Goal: Answer question/provide support: Share knowledge or assist other users

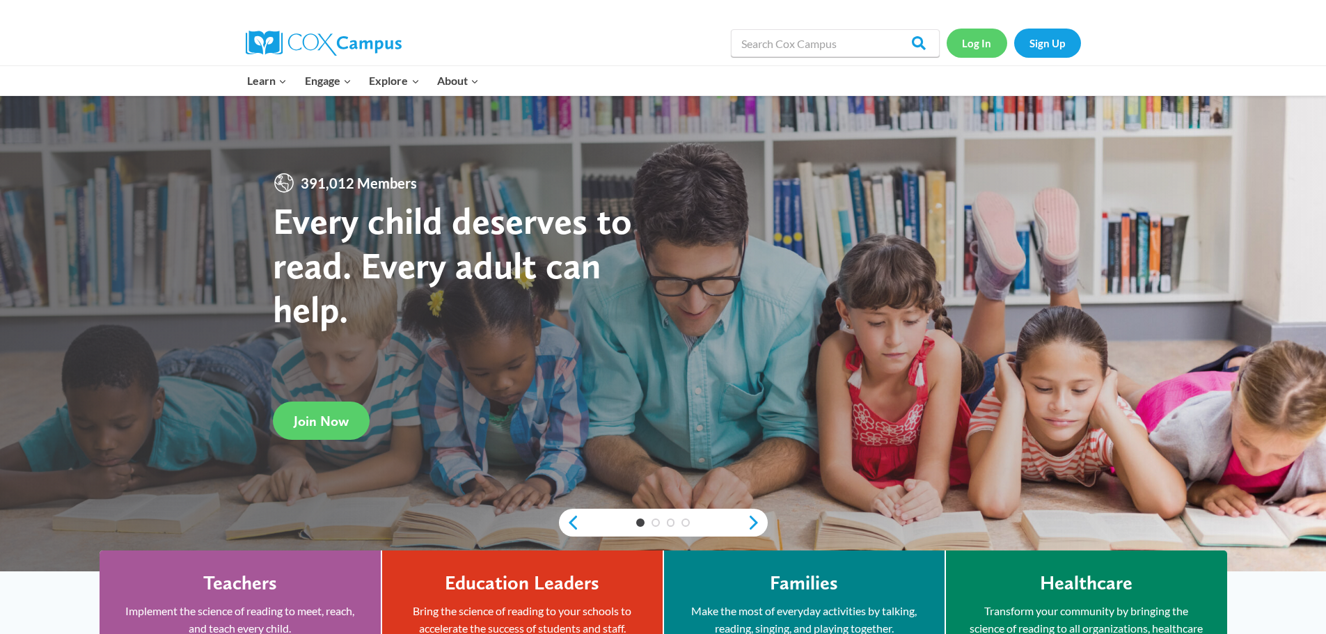
click at [980, 41] on link "Log In" at bounding box center [977, 43] width 61 height 29
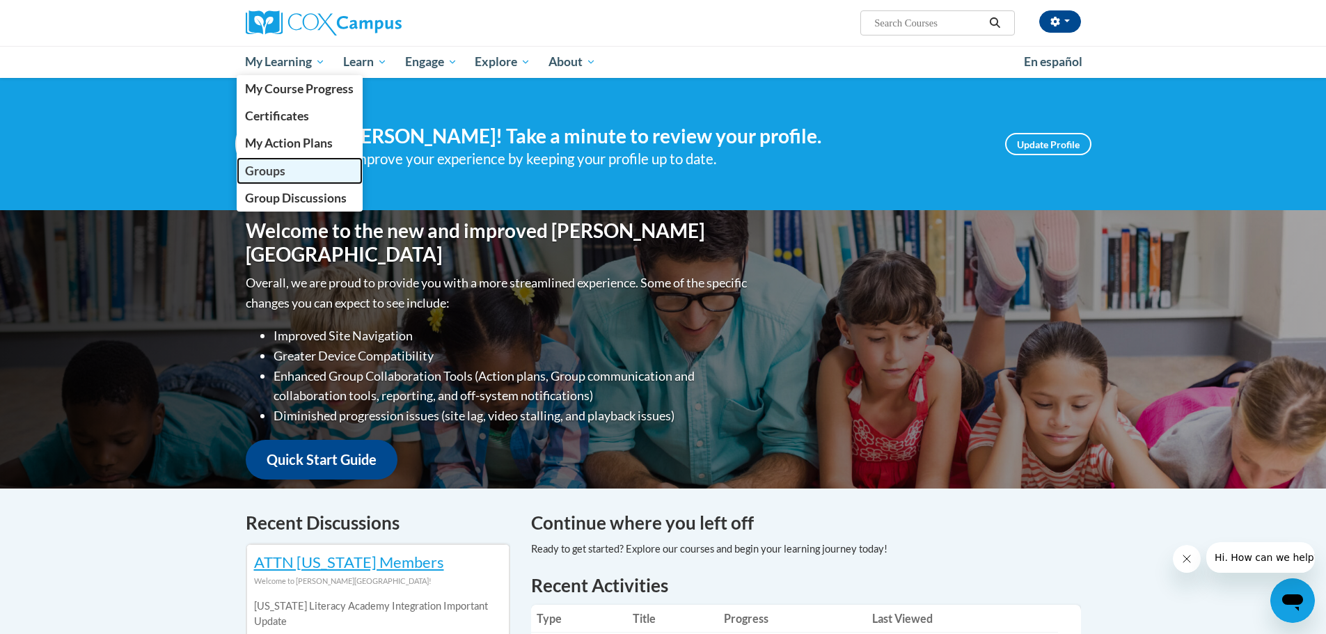
click at [255, 165] on span "Groups" at bounding box center [265, 171] width 40 height 15
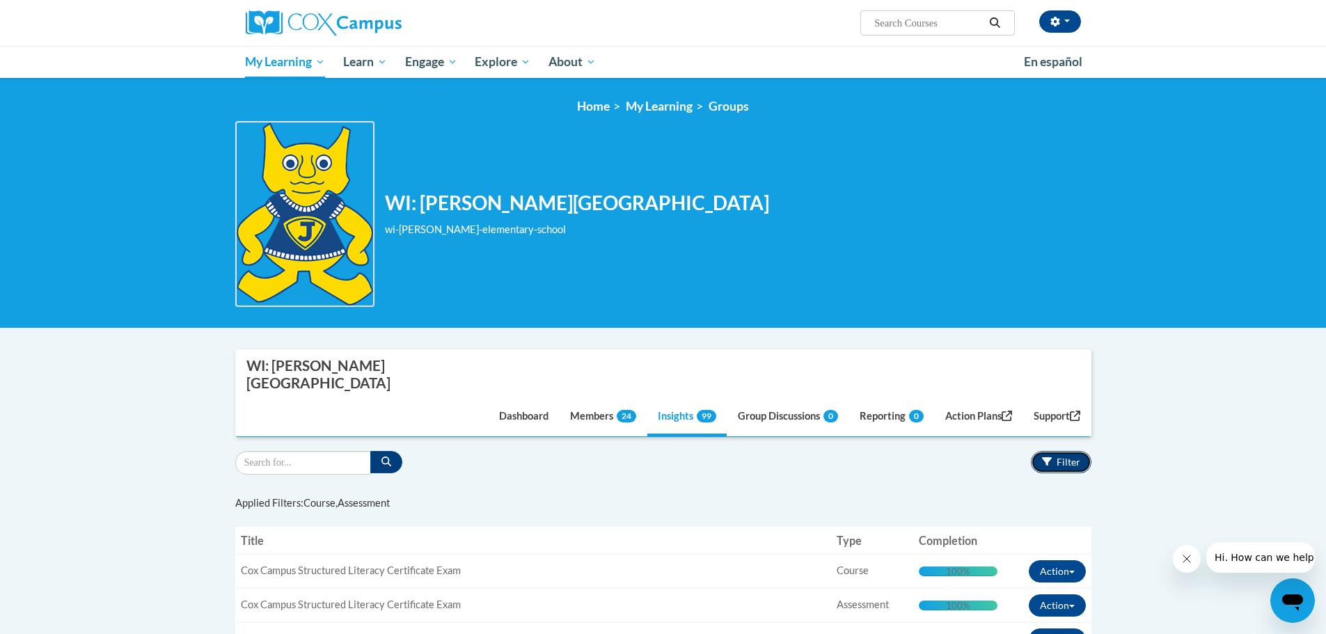
click at [1062, 456] on span "Filter" at bounding box center [1069, 462] width 24 height 12
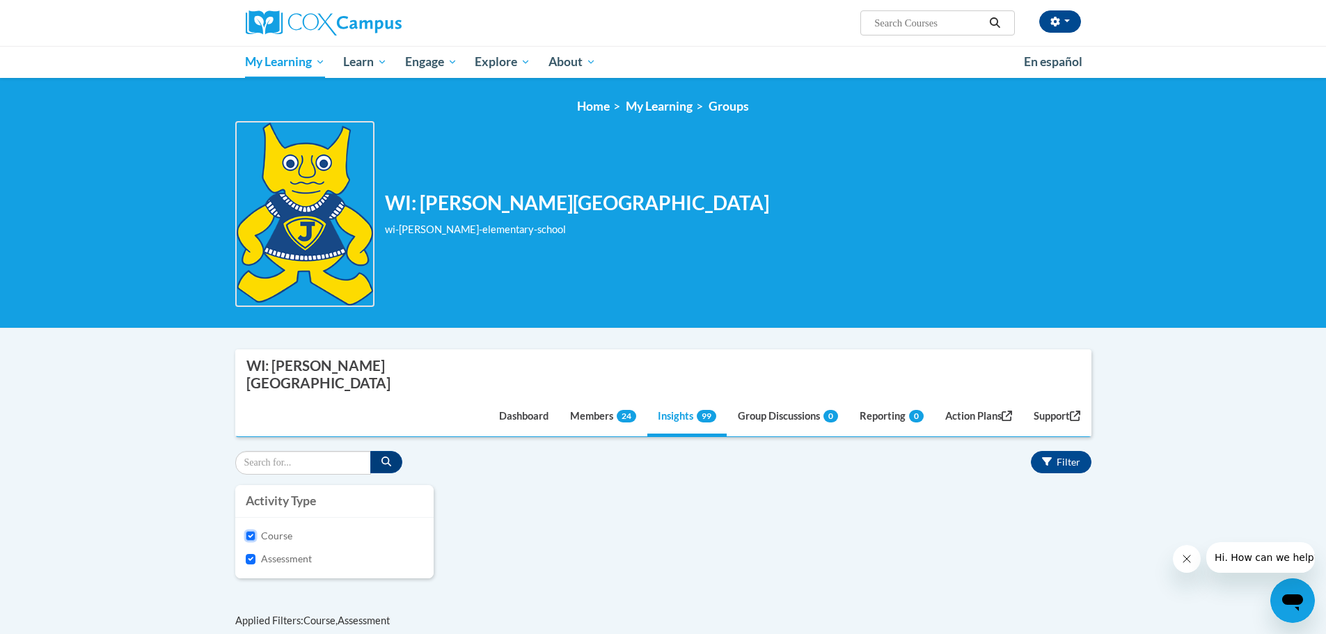
click at [252, 531] on input "Course" at bounding box center [251, 536] width 10 height 10
checkbox input "false"
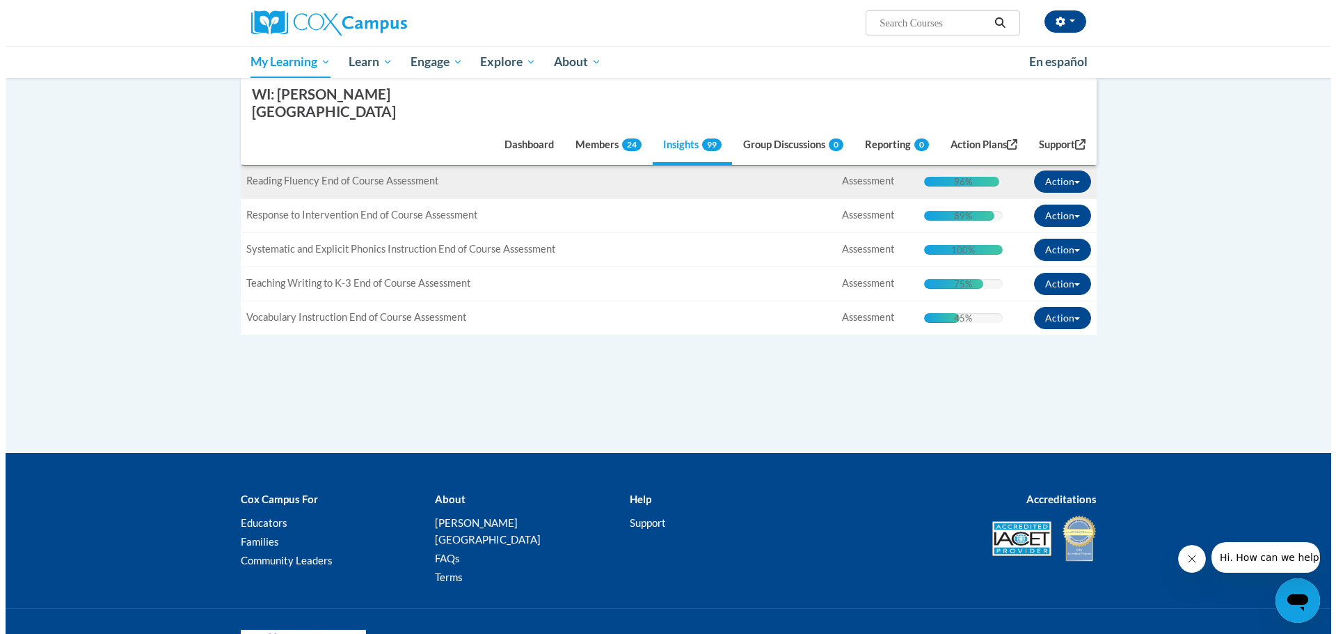
scroll to position [607, 0]
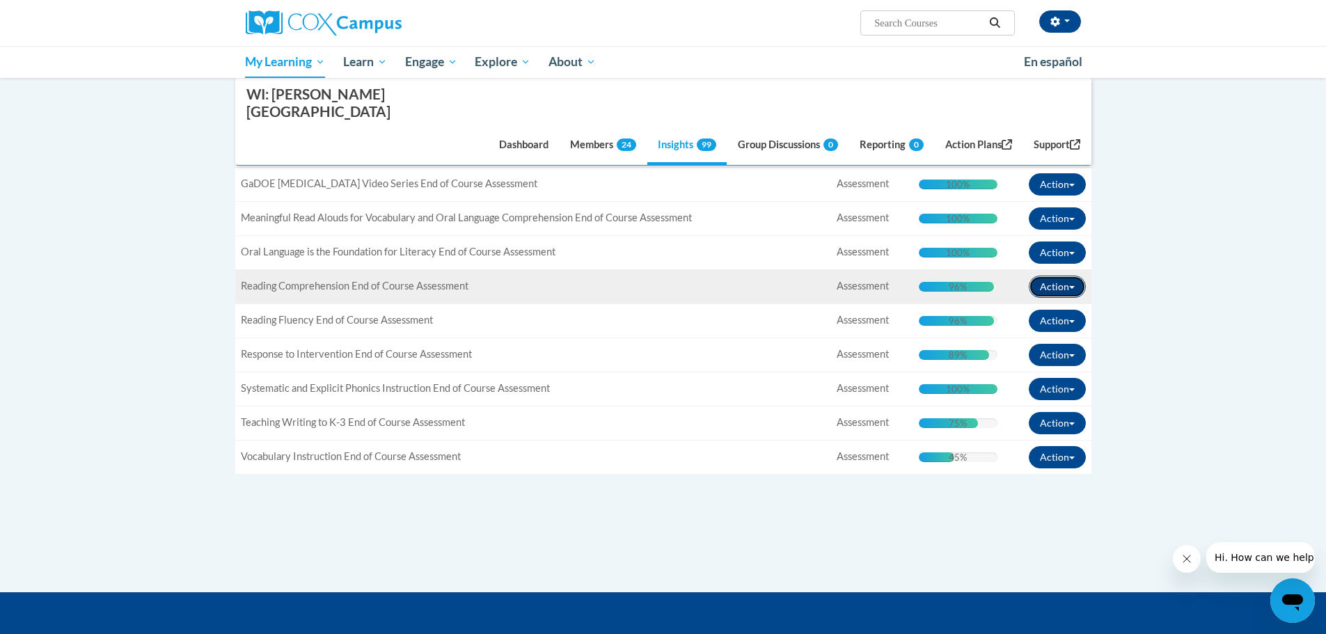
click at [1073, 286] on span "button" at bounding box center [1072, 287] width 6 height 3
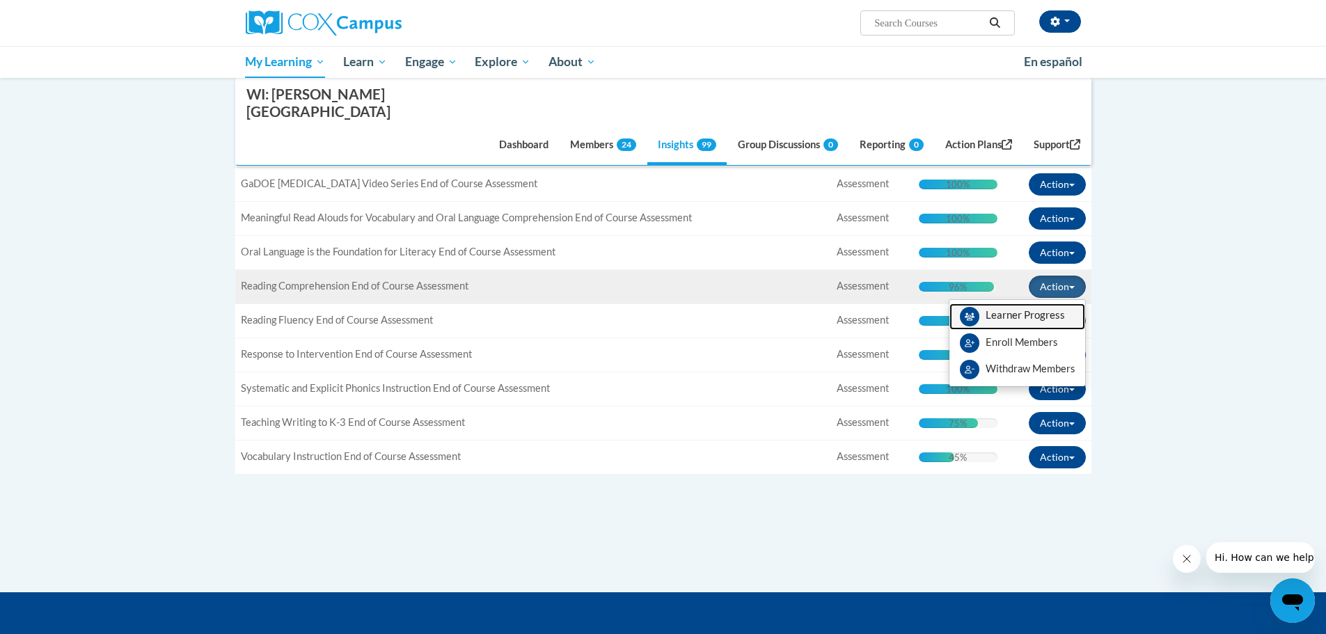
click at [995, 319] on span "View Members" at bounding box center [1025, 319] width 79 height 0
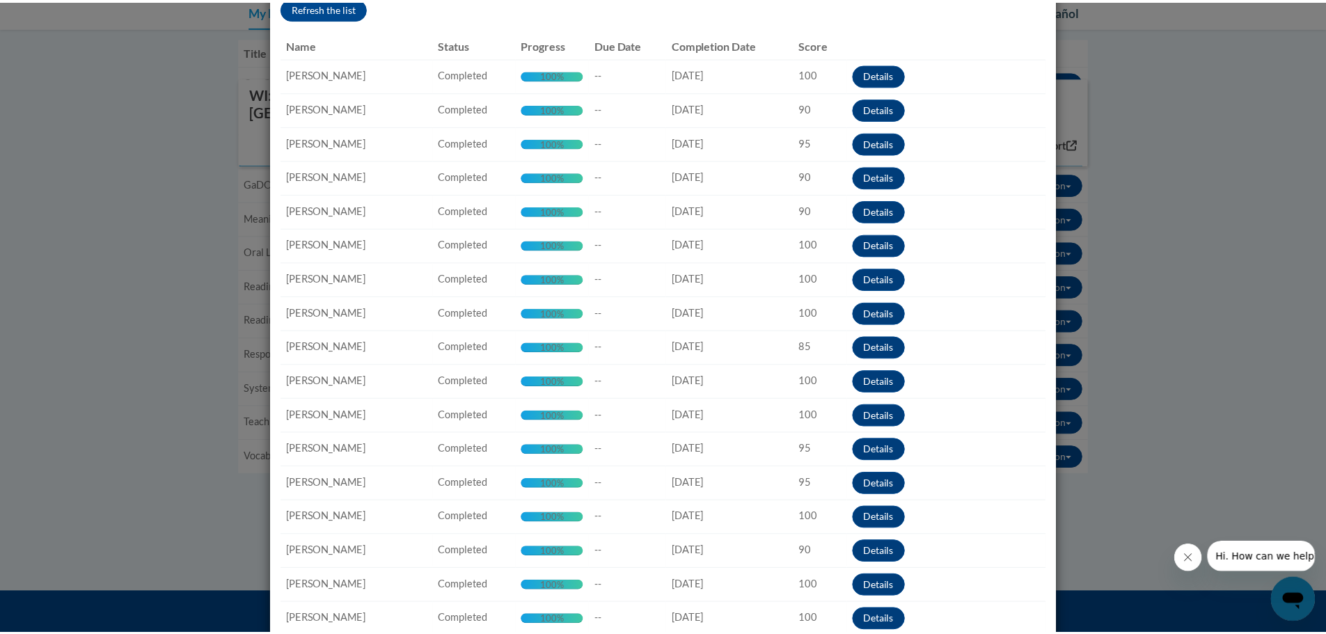
scroll to position [0, 0]
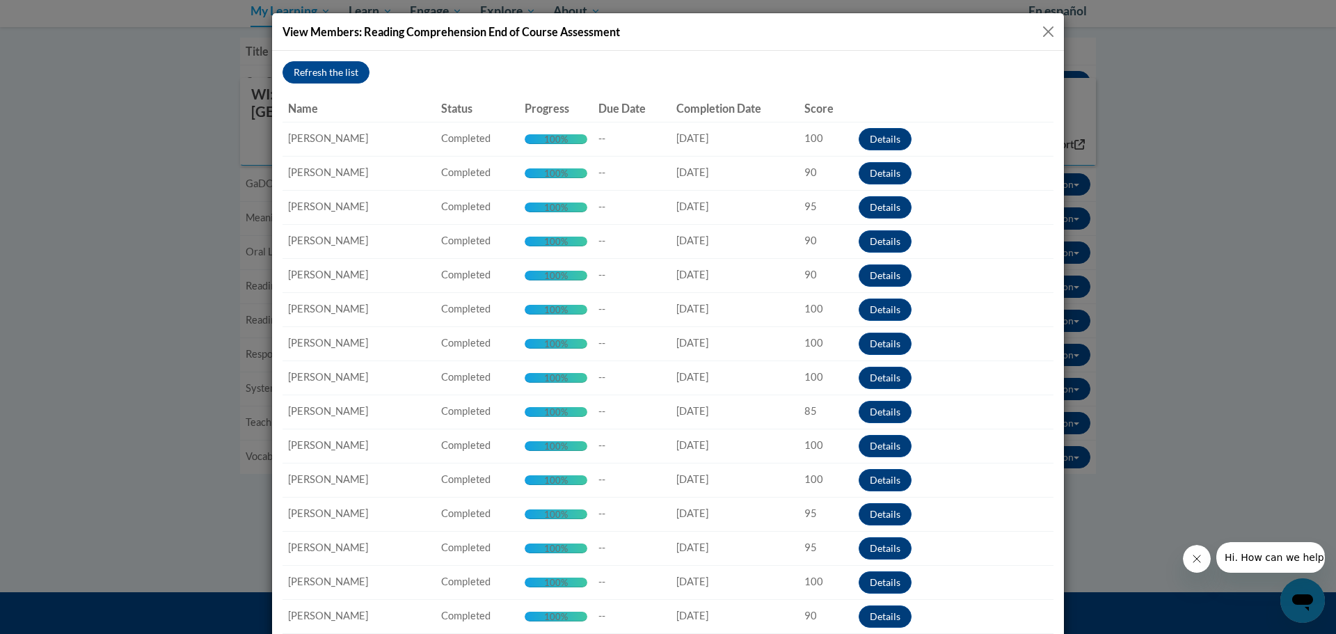
click at [1040, 30] on button "Close" at bounding box center [1048, 31] width 17 height 17
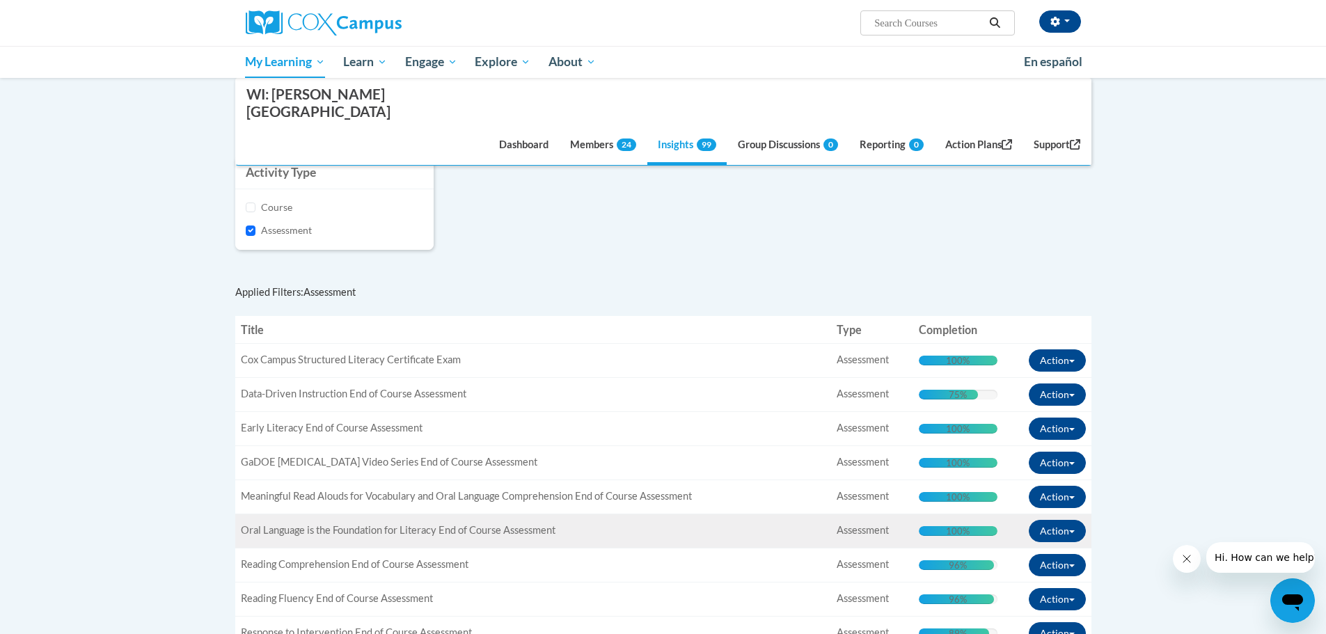
scroll to position [259, 0]
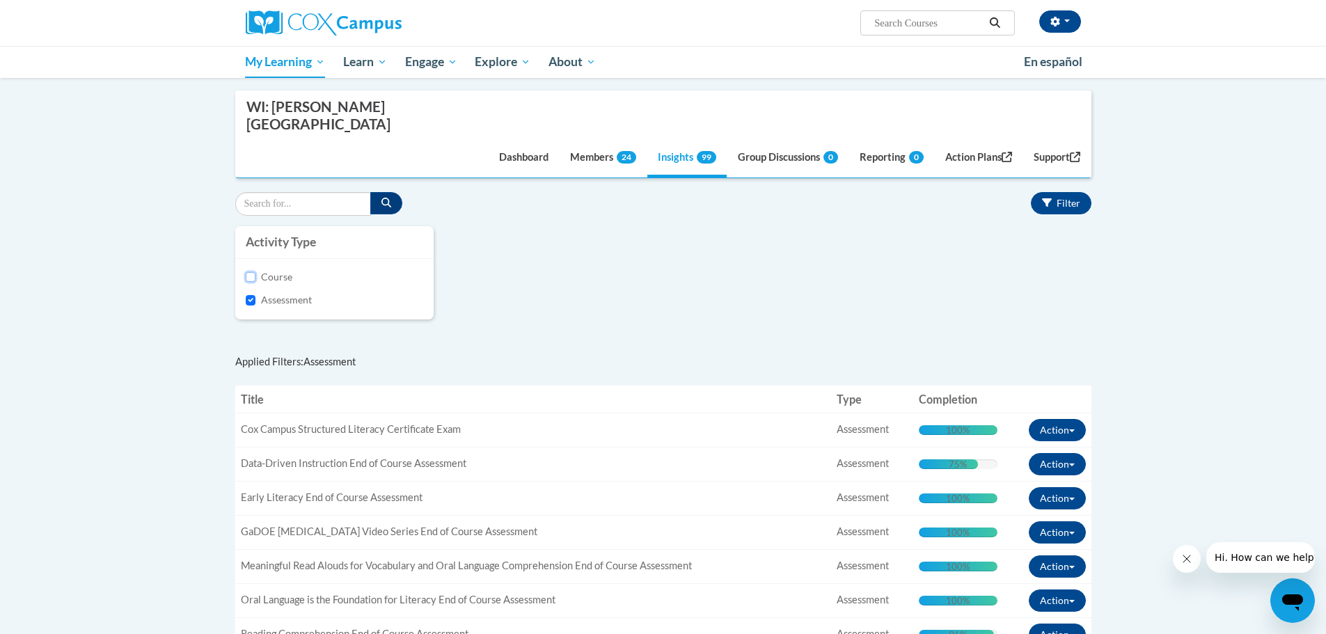
click at [249, 272] on input "Course" at bounding box center [251, 277] width 10 height 10
checkbox input "true"
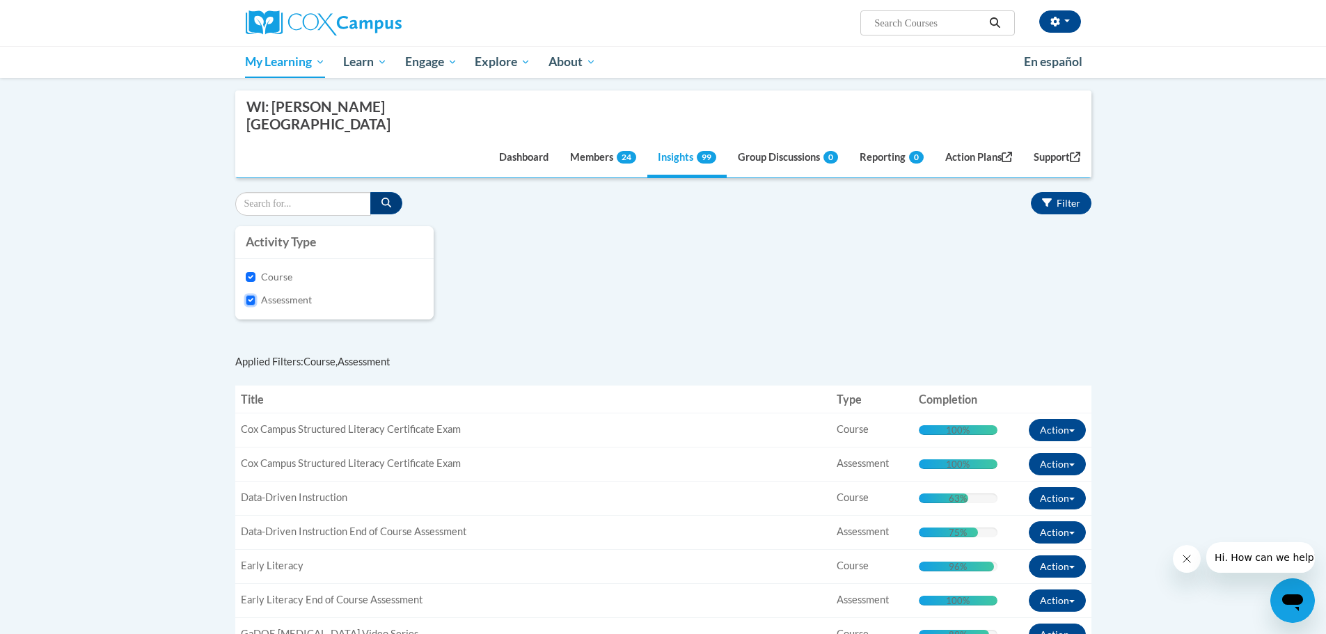
click at [249, 295] on input "Assessment" at bounding box center [251, 300] width 10 height 10
checkbox input "false"
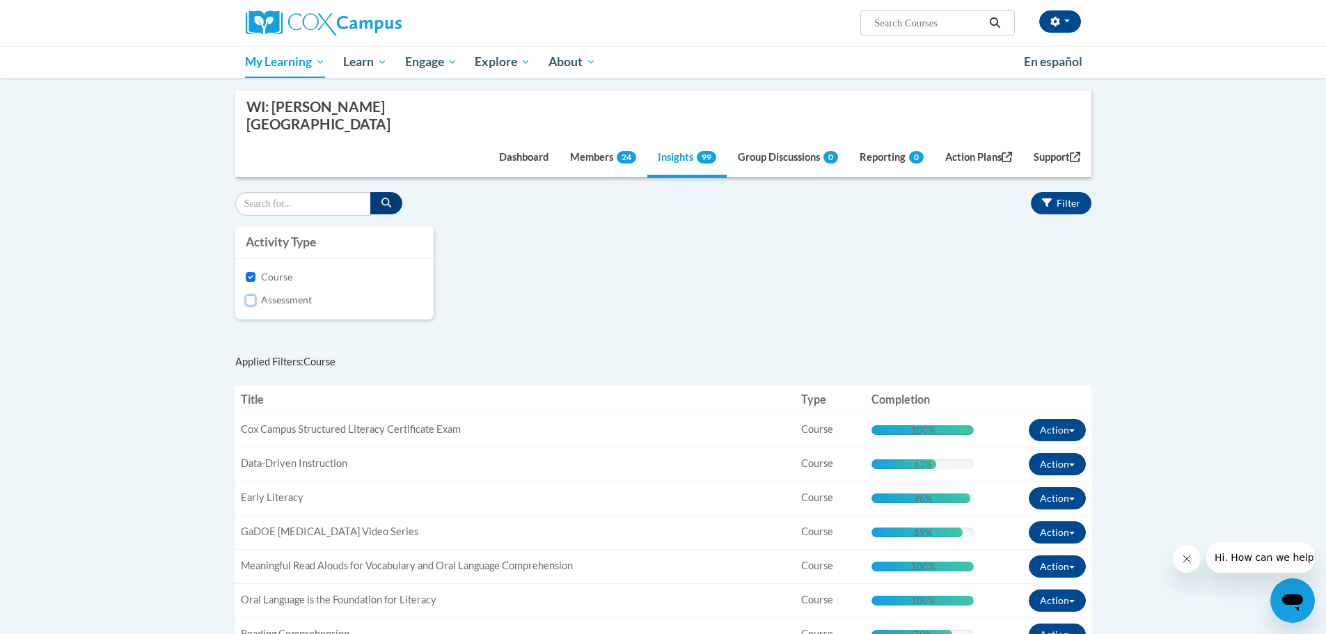
click at [251, 295] on input "Assessment" at bounding box center [251, 300] width 10 height 10
checkbox input "true"
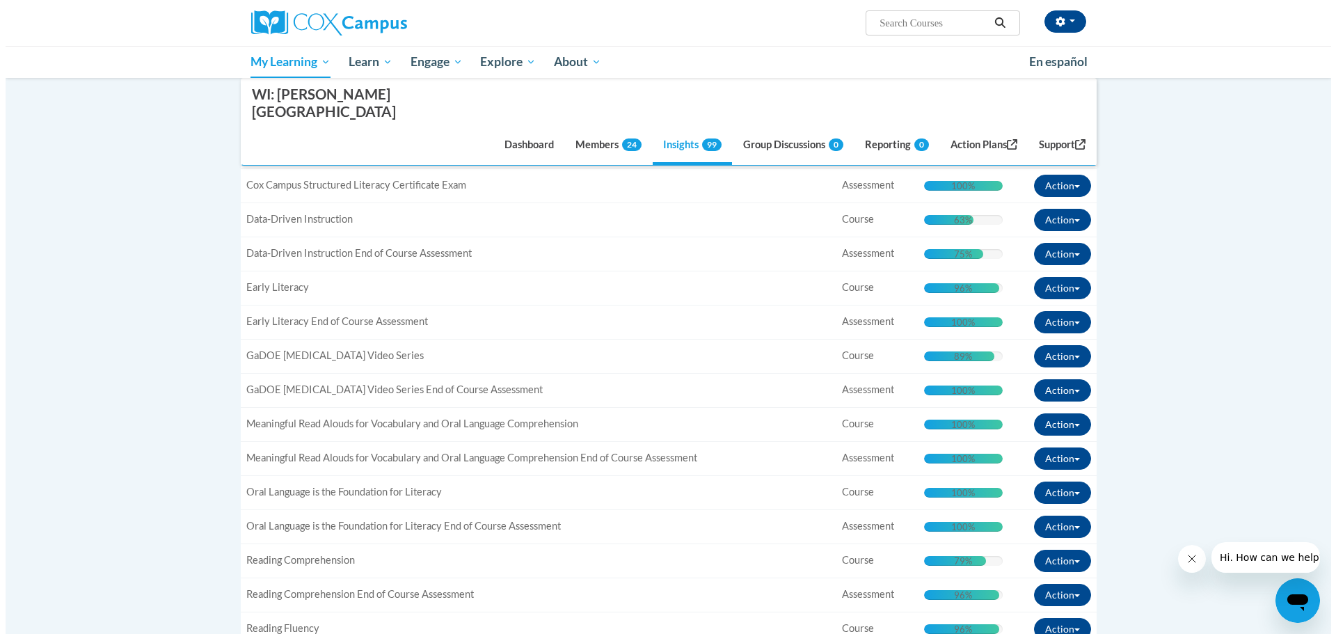
scroll to position [746, 0]
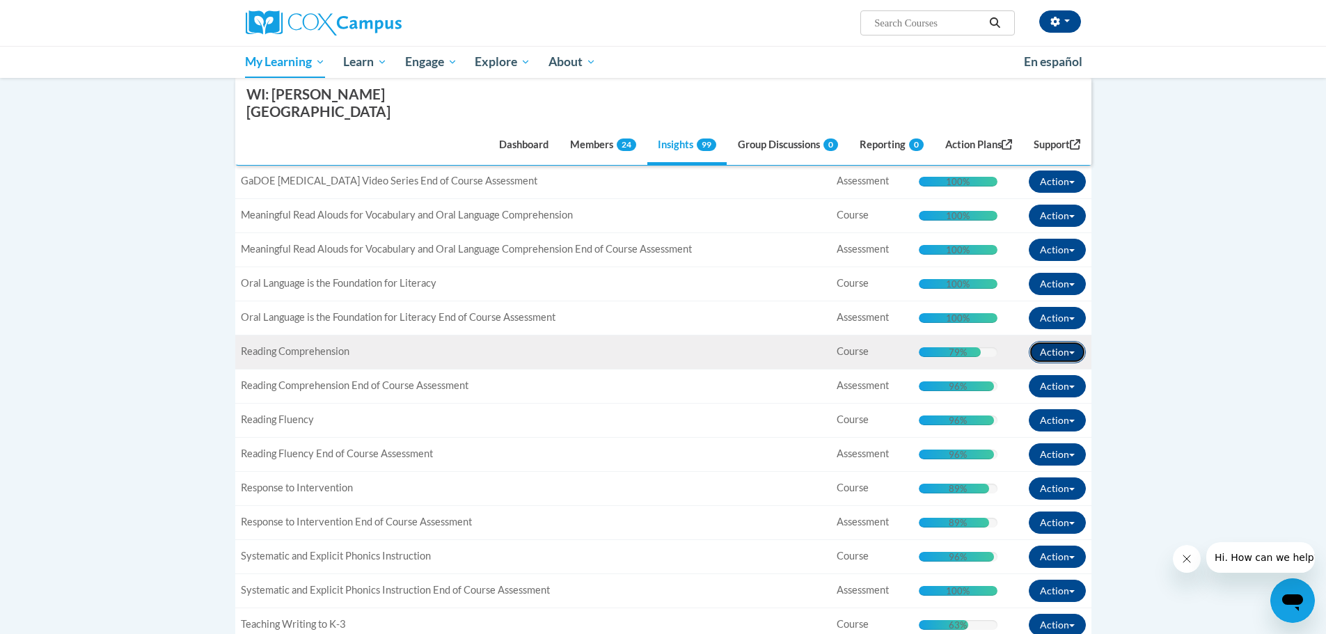
click at [1069, 341] on button "Action" at bounding box center [1057, 352] width 57 height 22
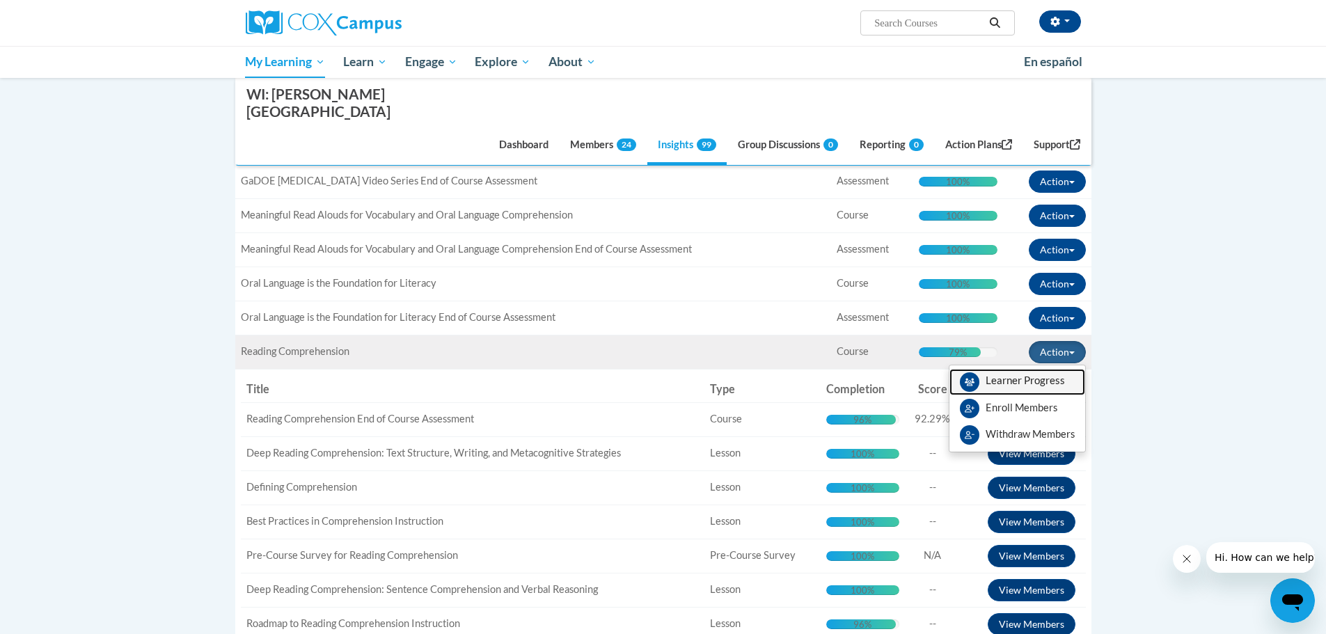
click at [1034, 384] on span "View Members" at bounding box center [1025, 384] width 79 height 0
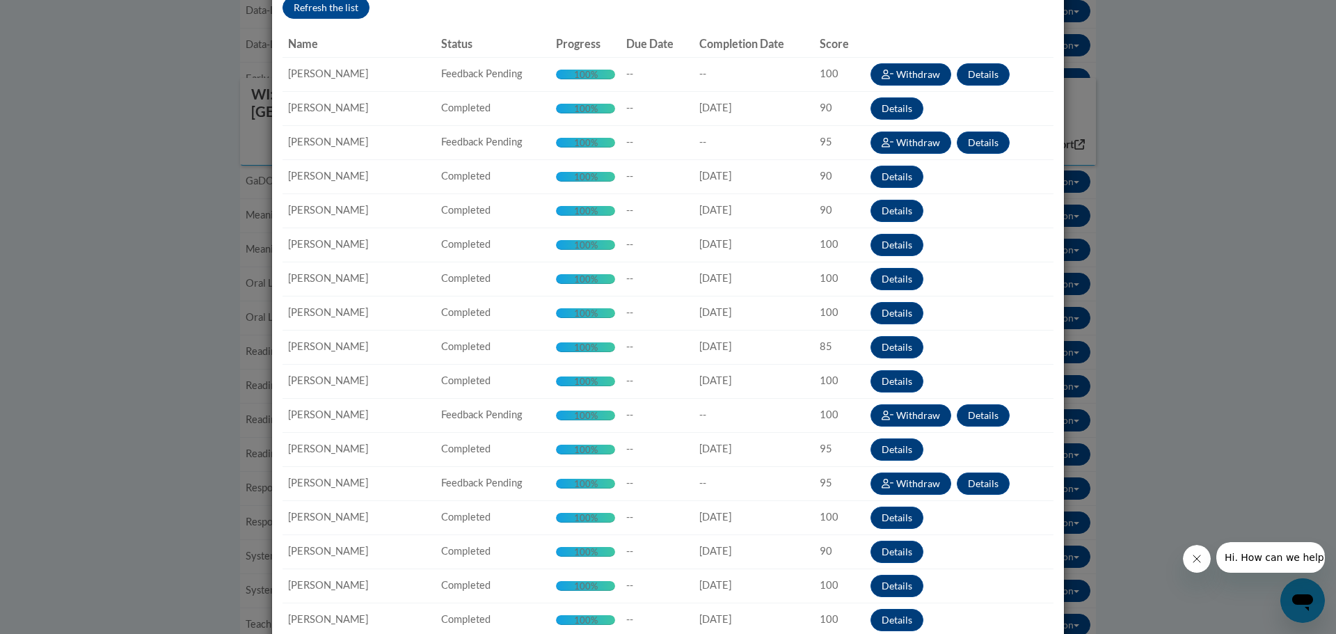
scroll to position [0, 0]
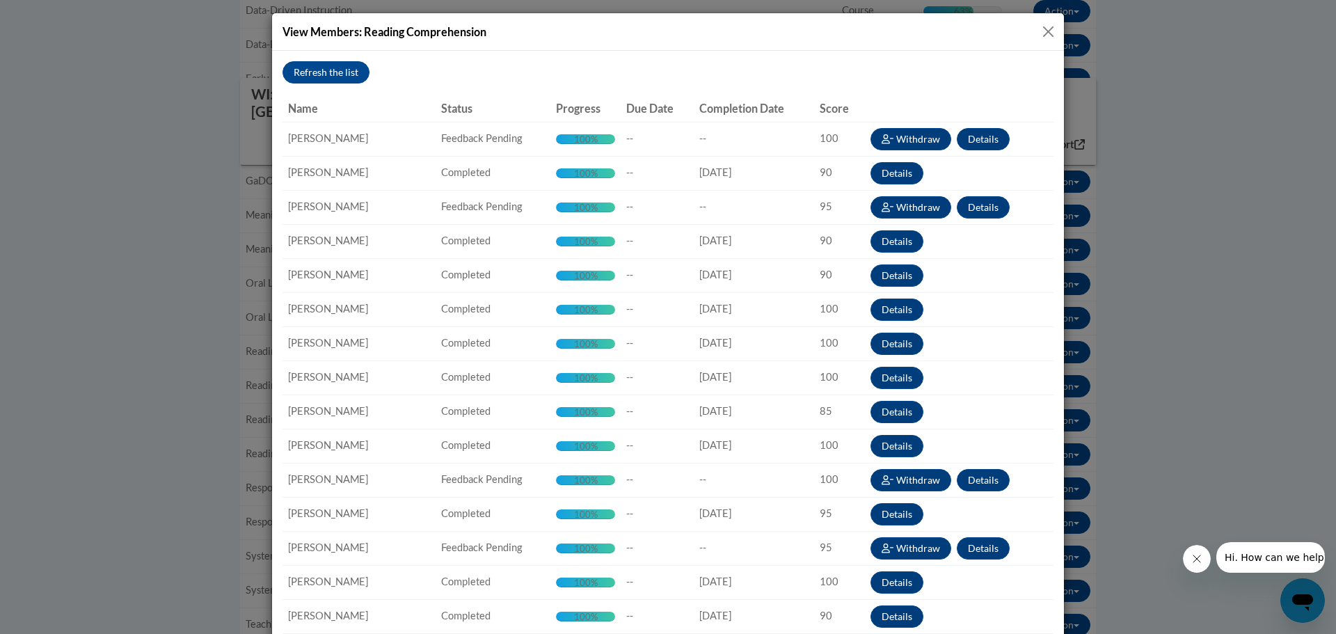
click at [1043, 31] on button "Close" at bounding box center [1048, 31] width 17 height 17
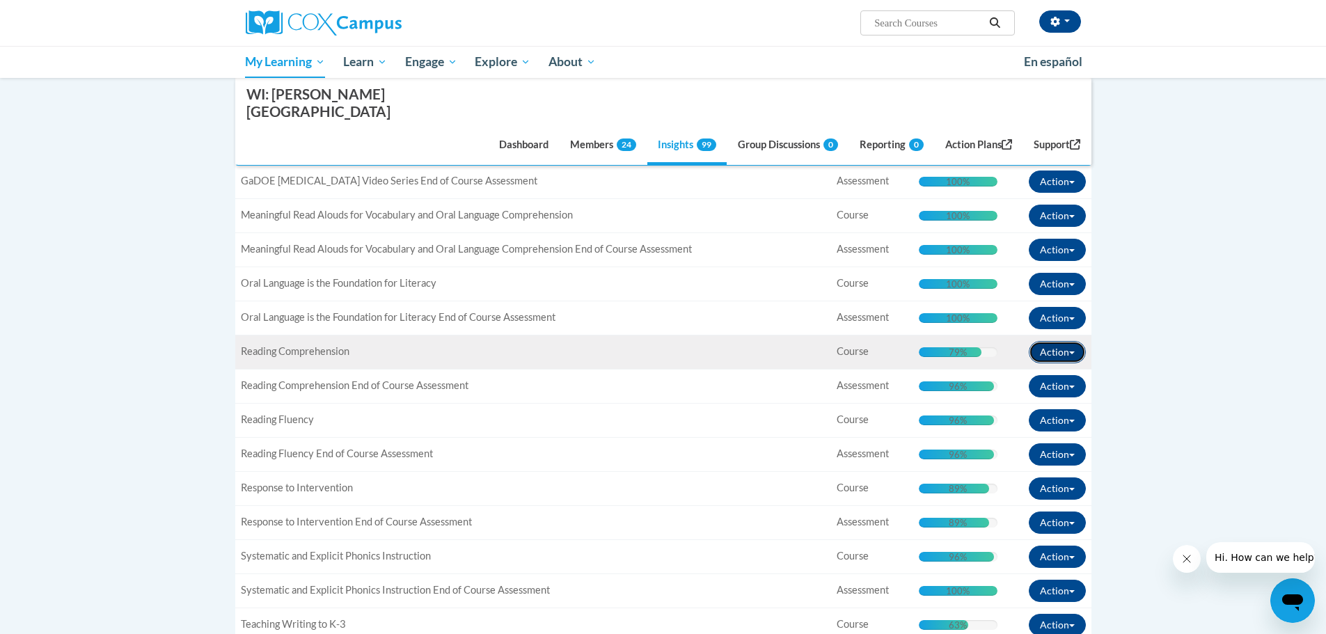
click at [1071, 341] on button "Action" at bounding box center [1057, 352] width 57 height 22
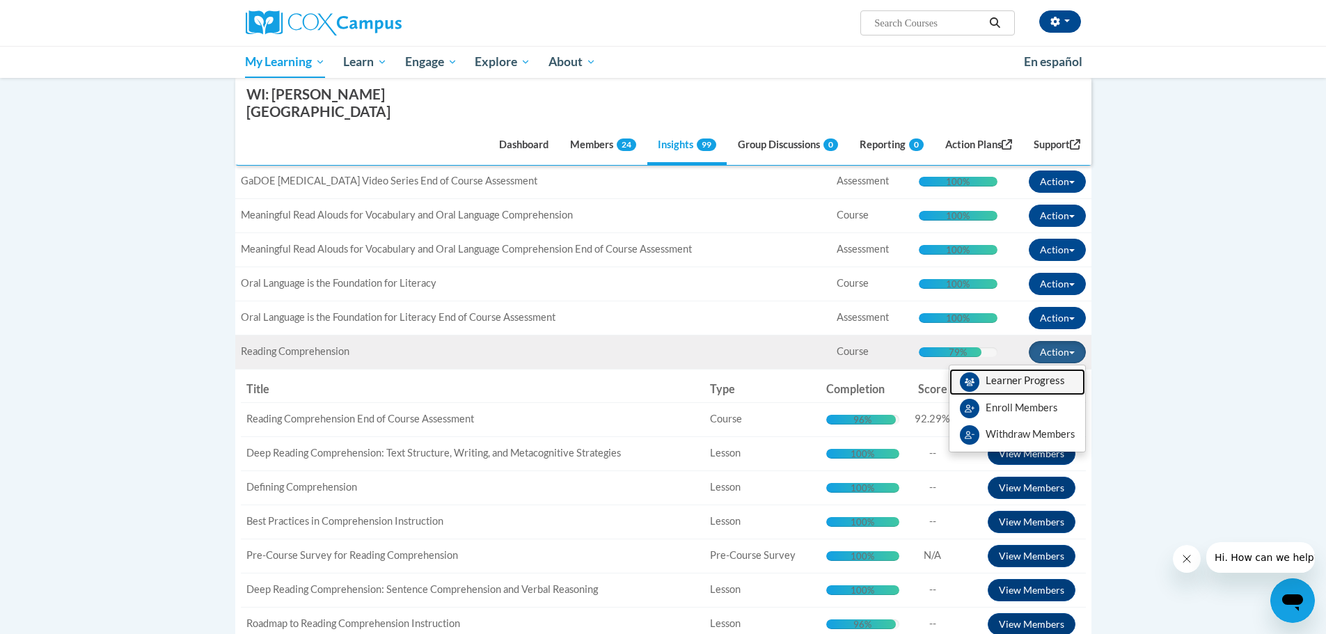
click at [1034, 384] on span "View Members" at bounding box center [1025, 384] width 79 height 0
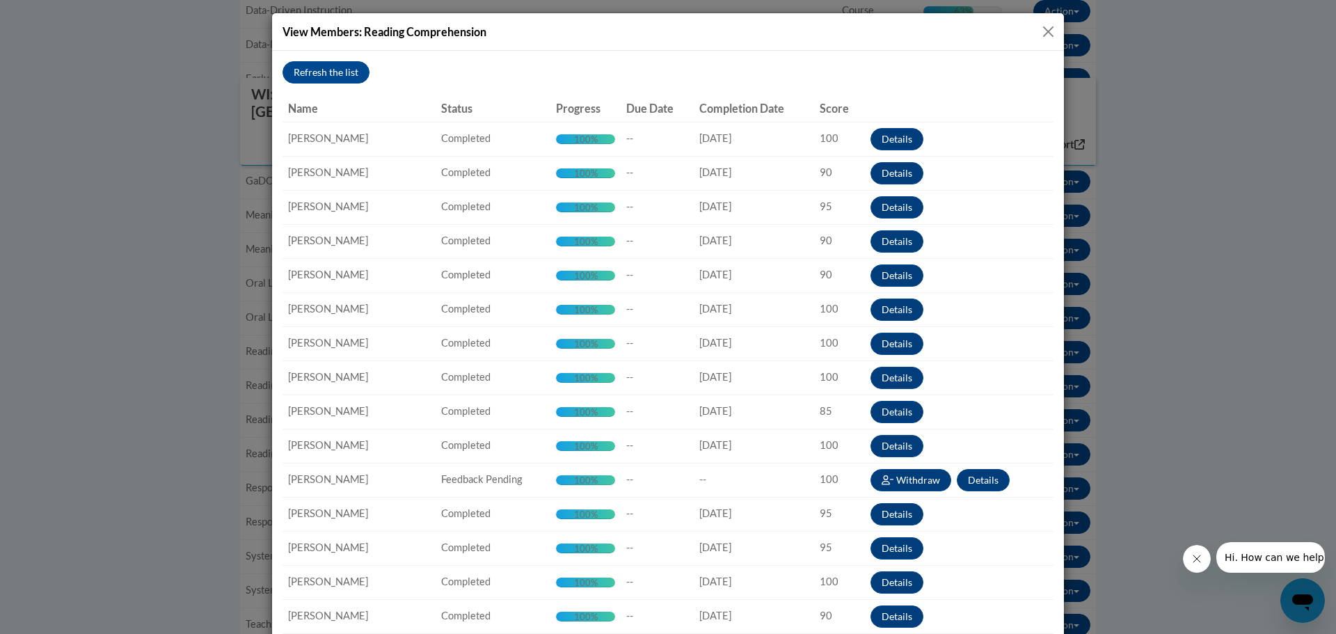
click at [1044, 32] on button "Close" at bounding box center [1048, 31] width 17 height 17
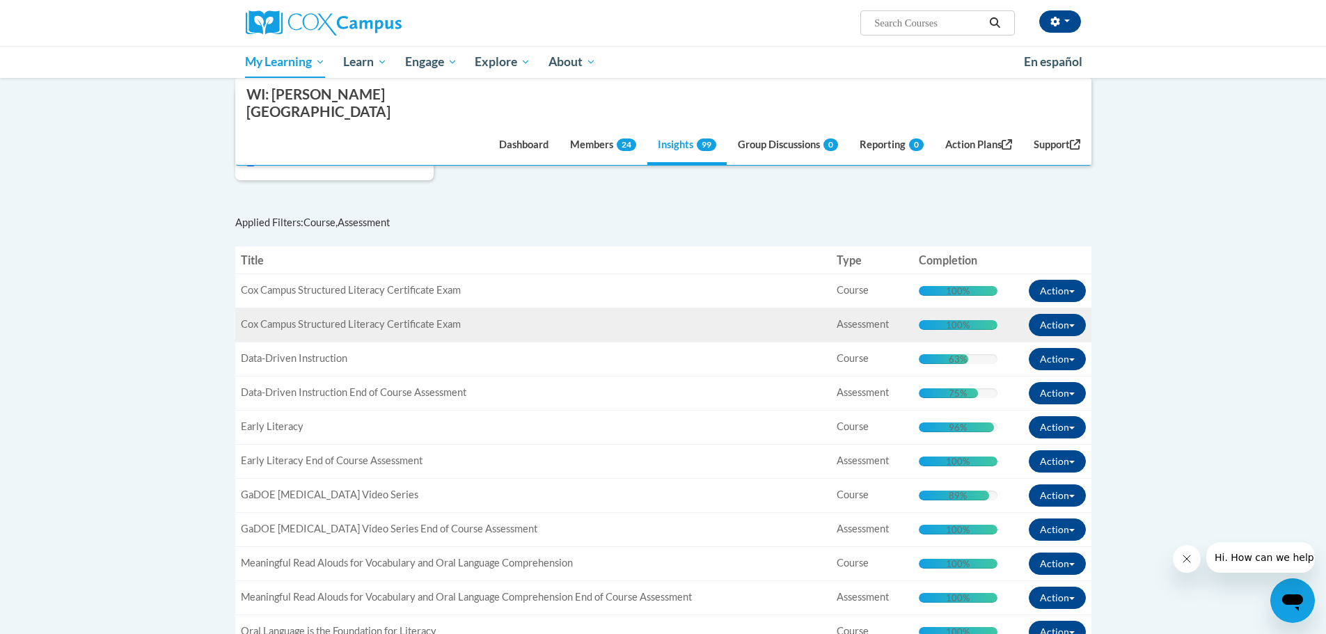
scroll to position [259, 0]
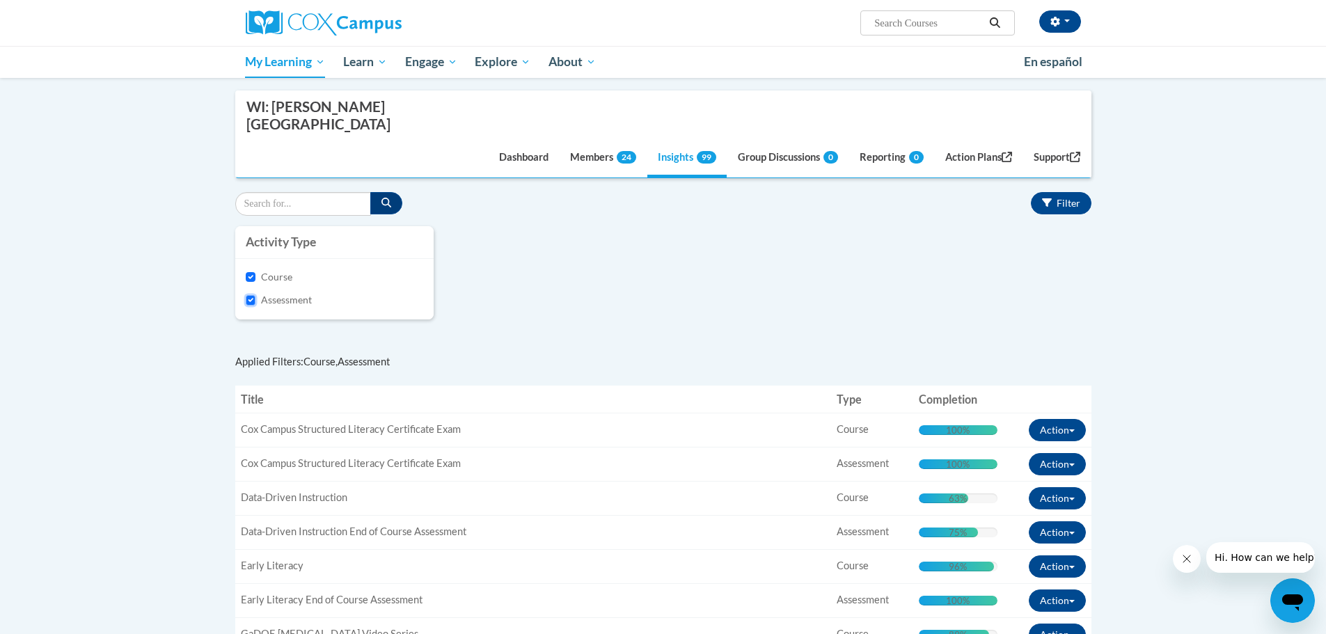
click at [246, 295] on input "Assessment" at bounding box center [251, 300] width 10 height 10
checkbox input "false"
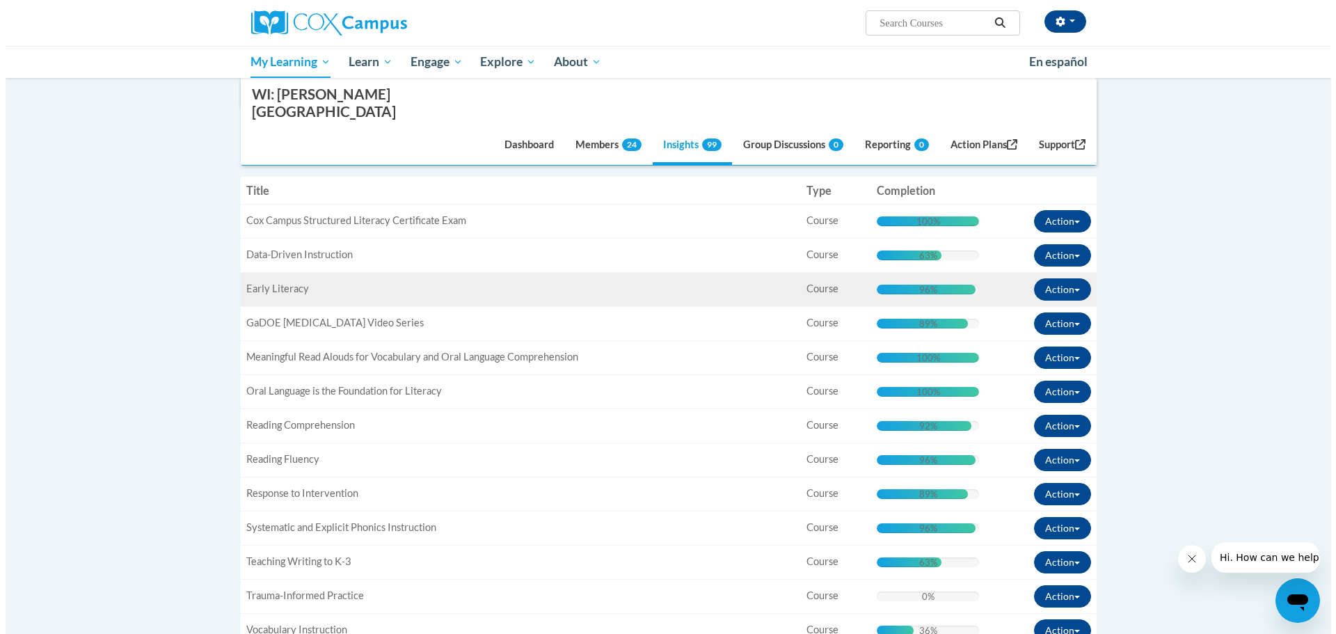
scroll to position [537, 0]
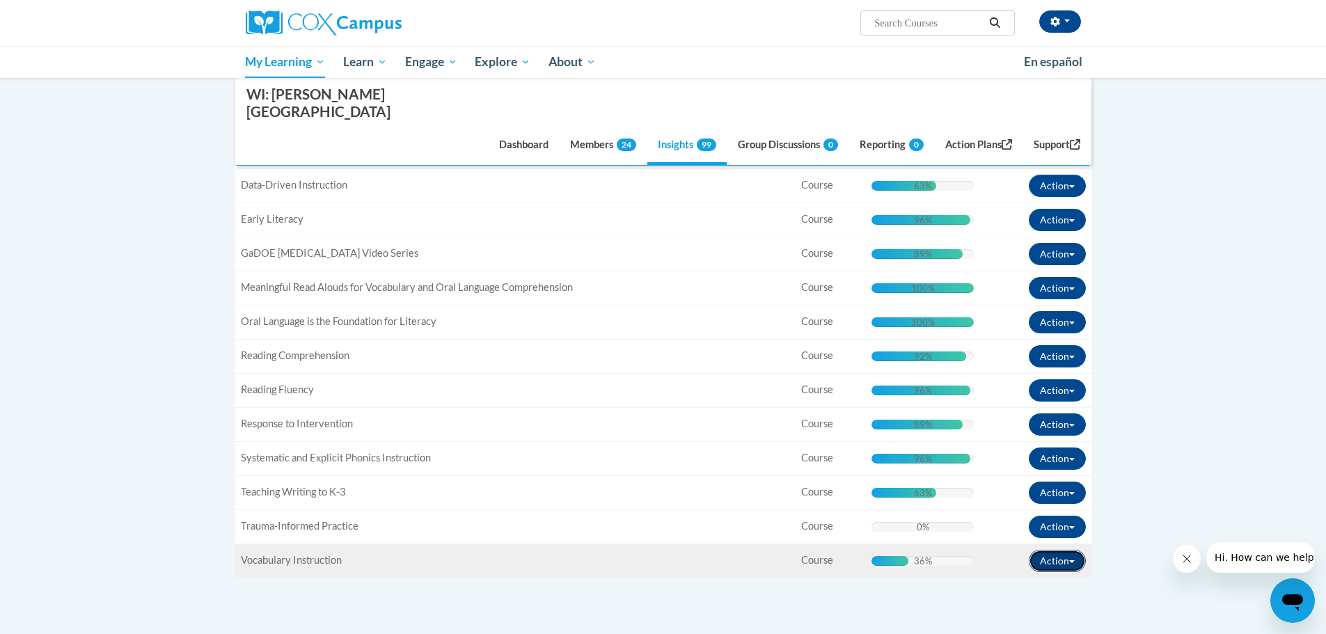
click at [1070, 550] on button "Action" at bounding box center [1057, 561] width 57 height 22
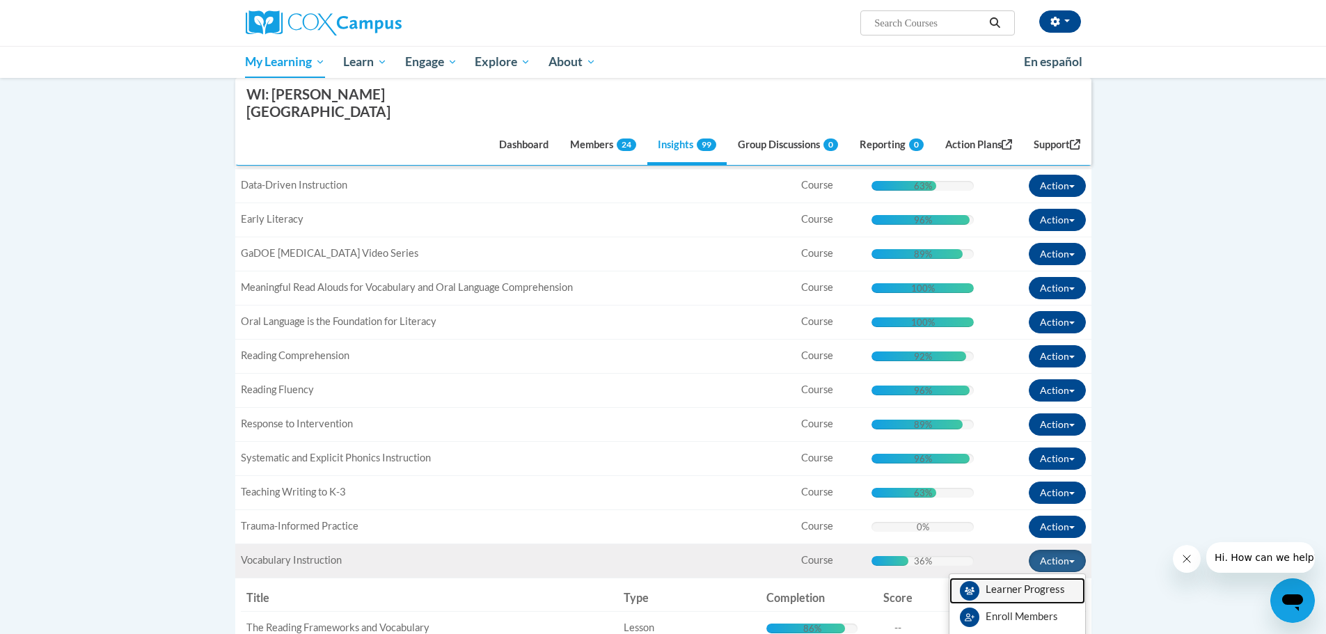
click at [1031, 593] on span "View Members" at bounding box center [1025, 593] width 79 height 0
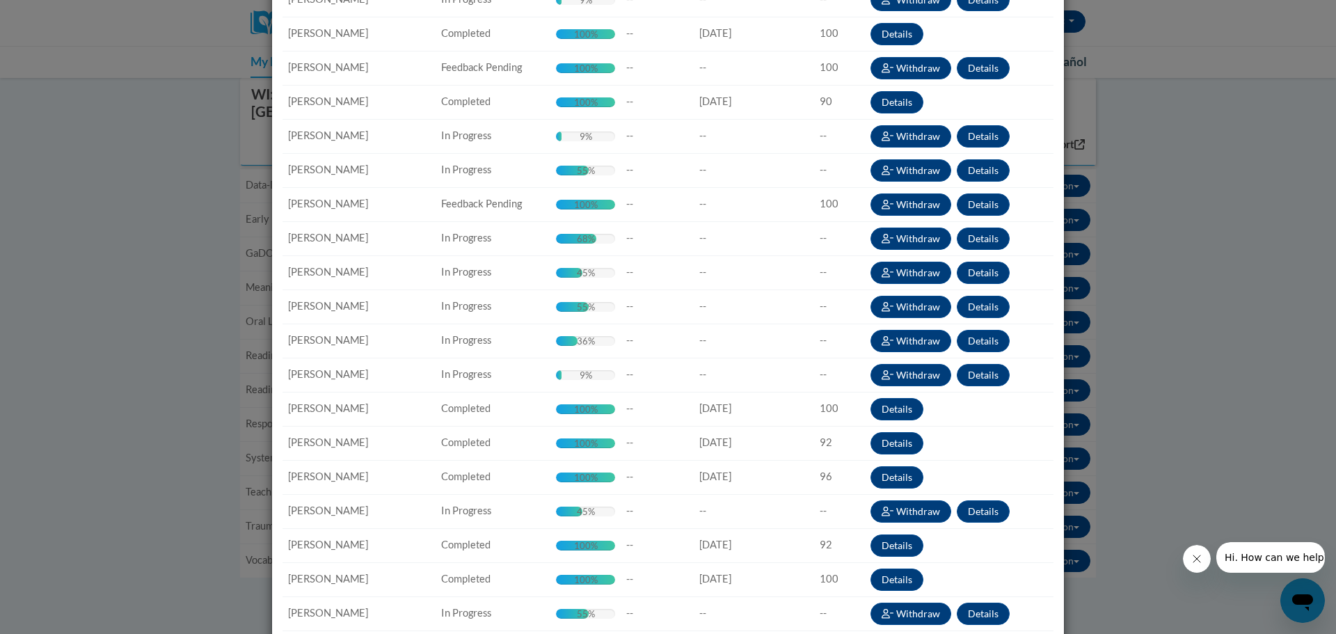
scroll to position [275, 0]
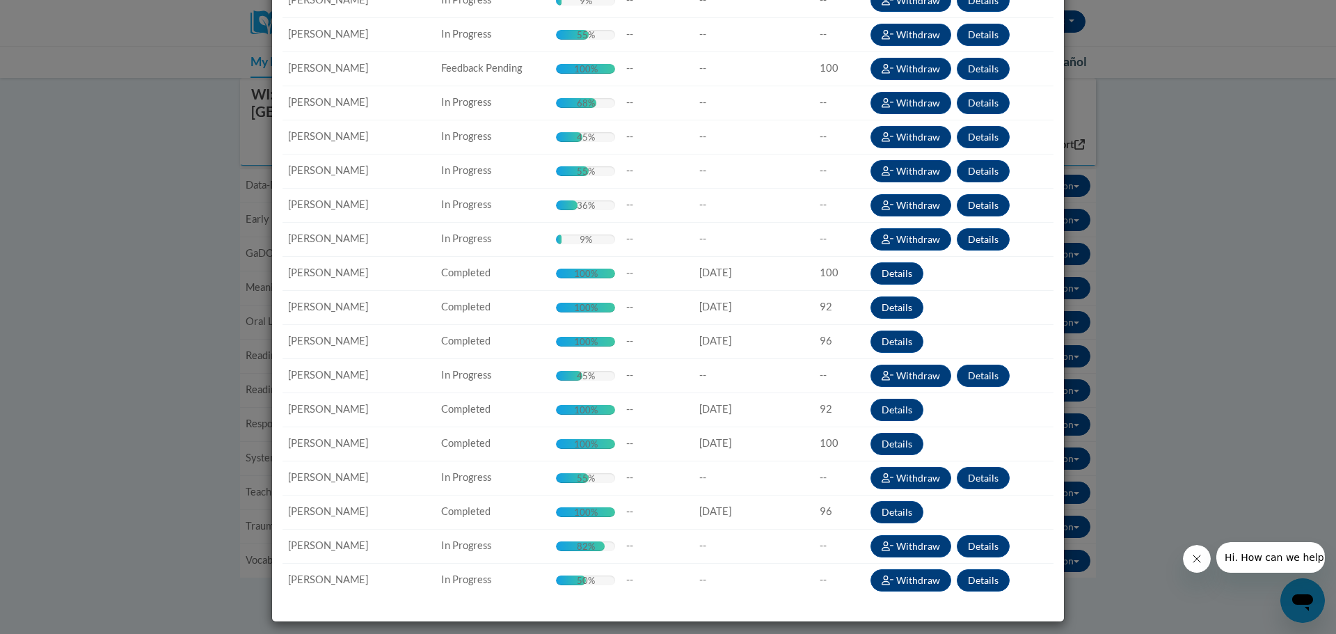
click at [658, 365] on tbody "Name: Alyssa Clary Status: In Progress Completion: 9% Complete 9% Due Date: -- …" at bounding box center [668, 222] width 771 height 750
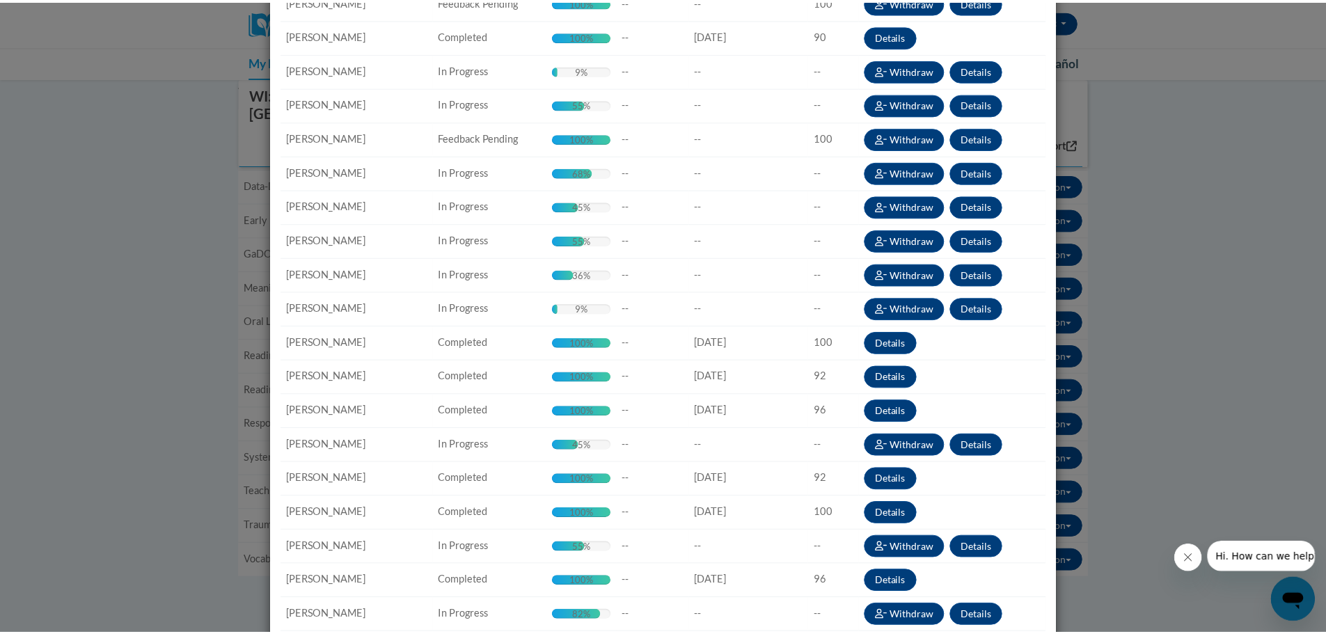
scroll to position [0, 0]
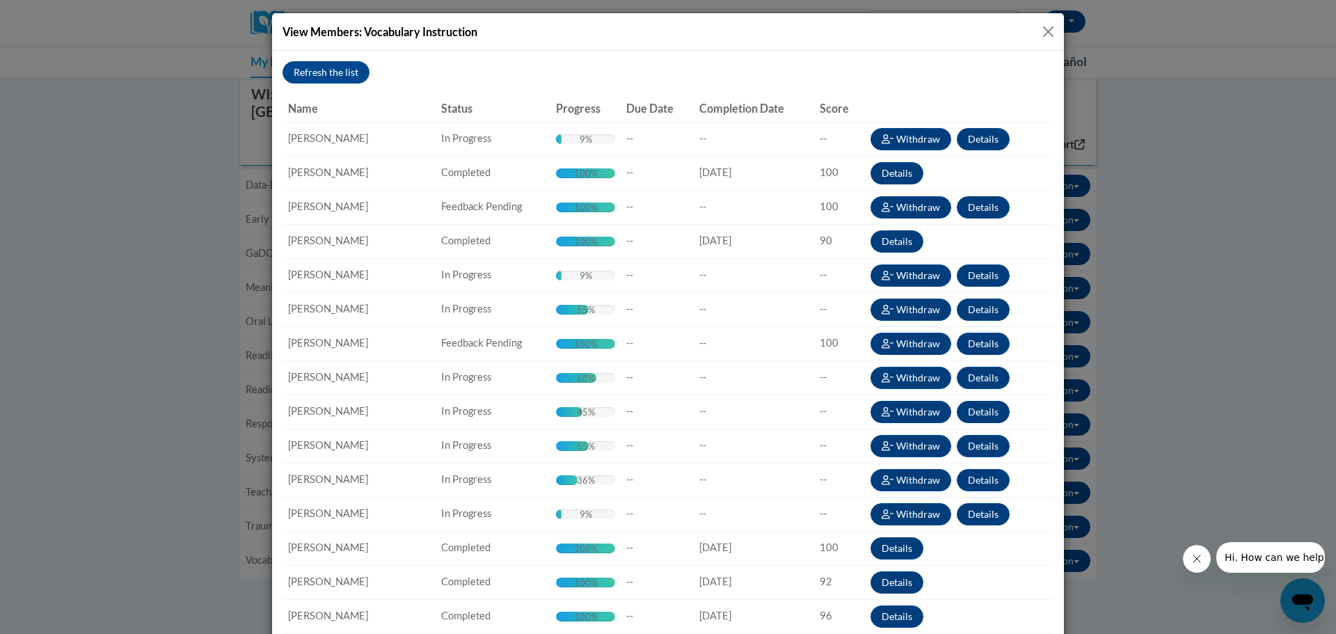
click at [1040, 33] on button "Close" at bounding box center [1048, 31] width 17 height 17
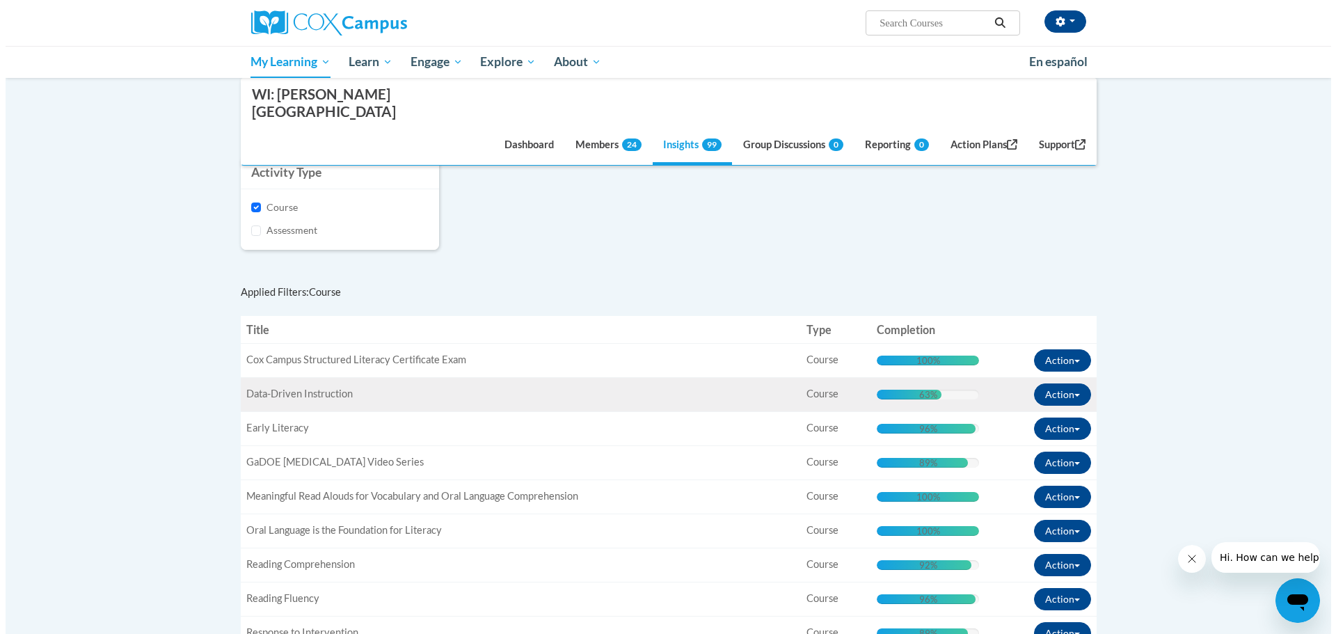
scroll to position [537, 0]
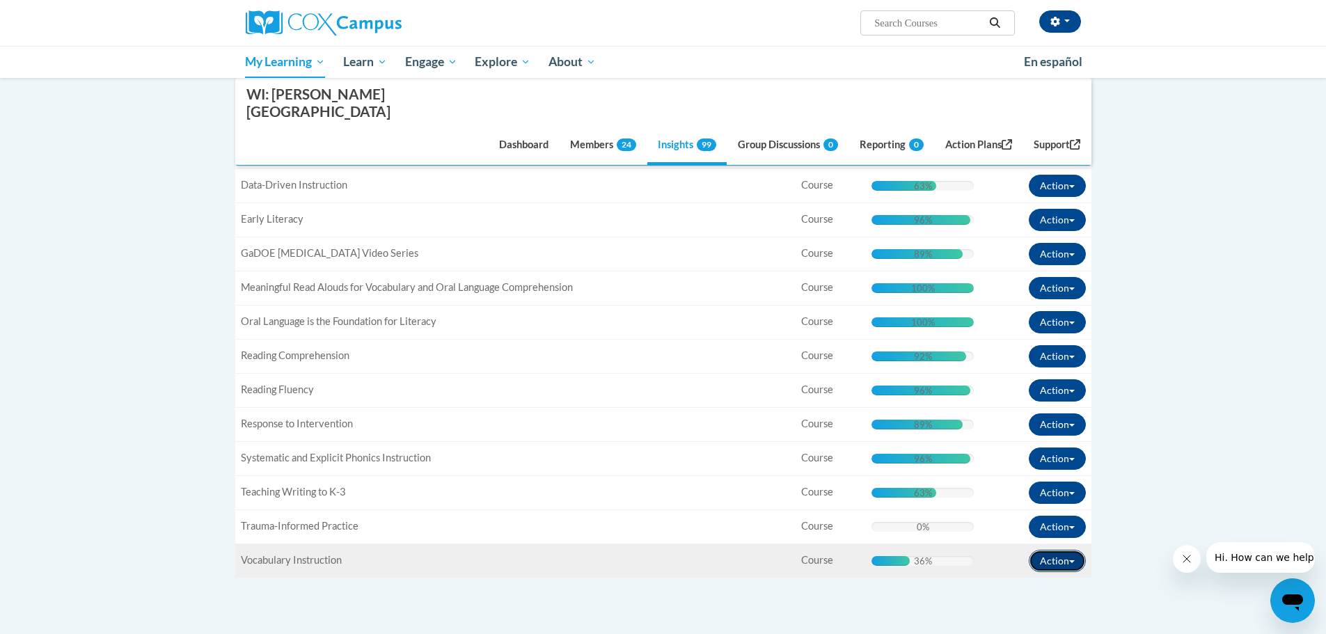
click at [1071, 550] on button "Action" at bounding box center [1057, 561] width 57 height 22
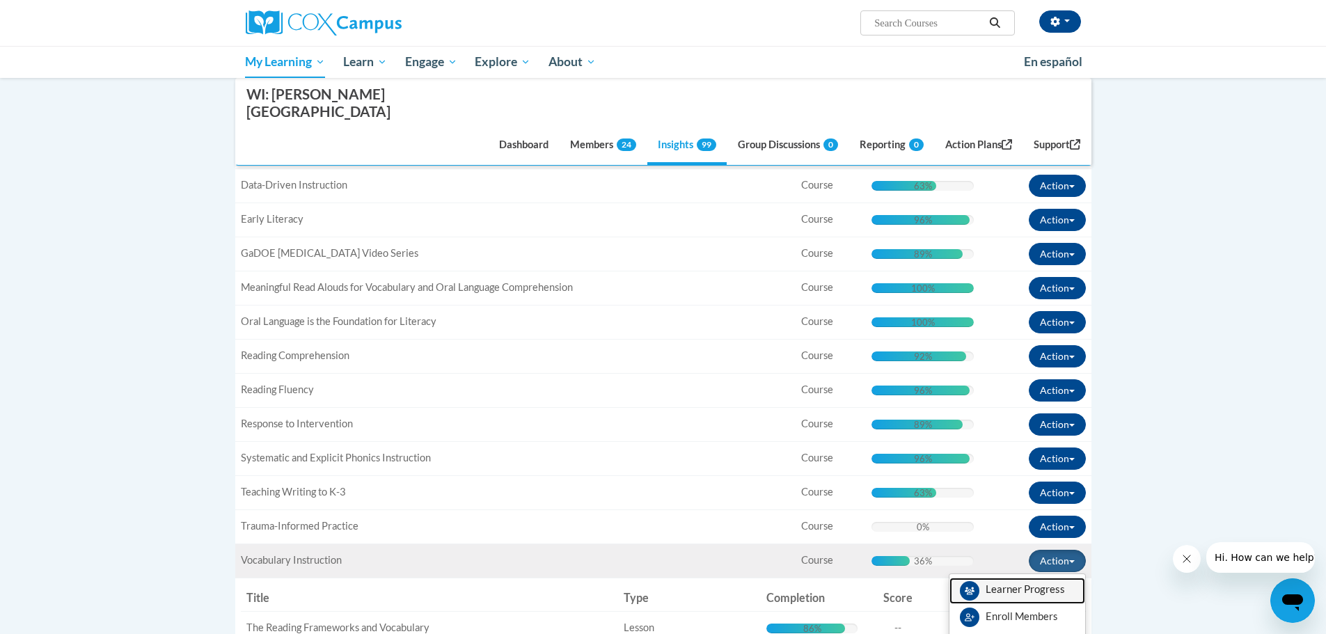
click at [1020, 593] on span "View Members" at bounding box center [1025, 593] width 79 height 0
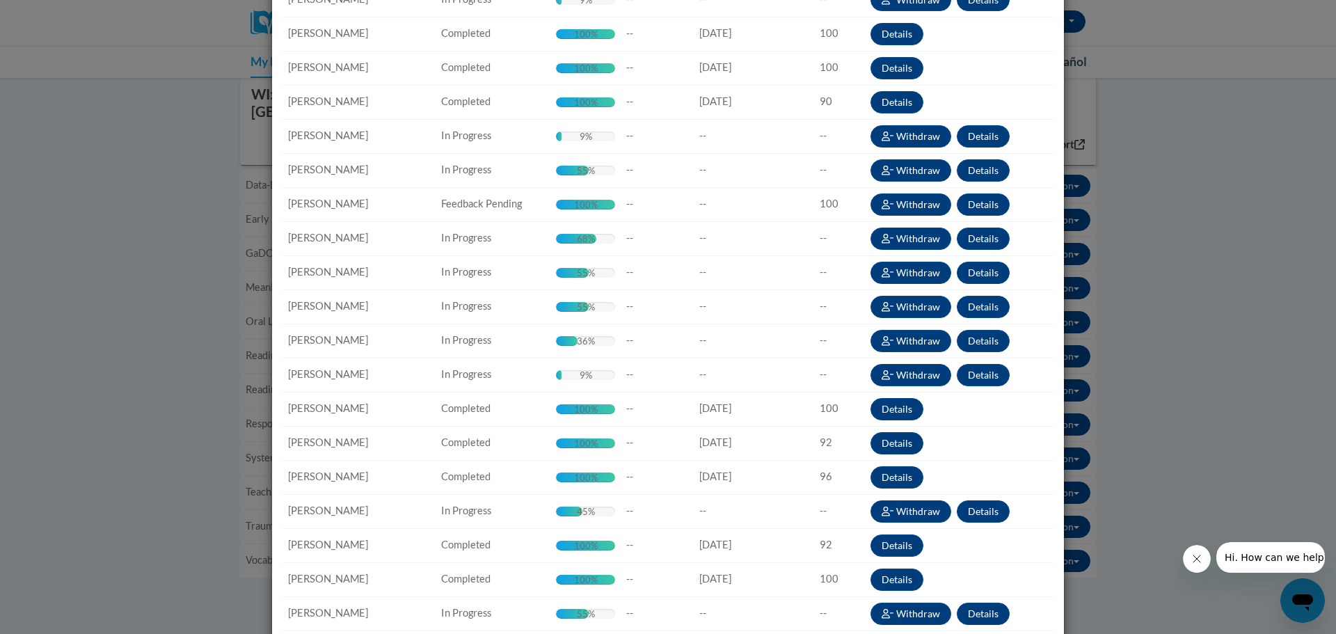
scroll to position [0, 0]
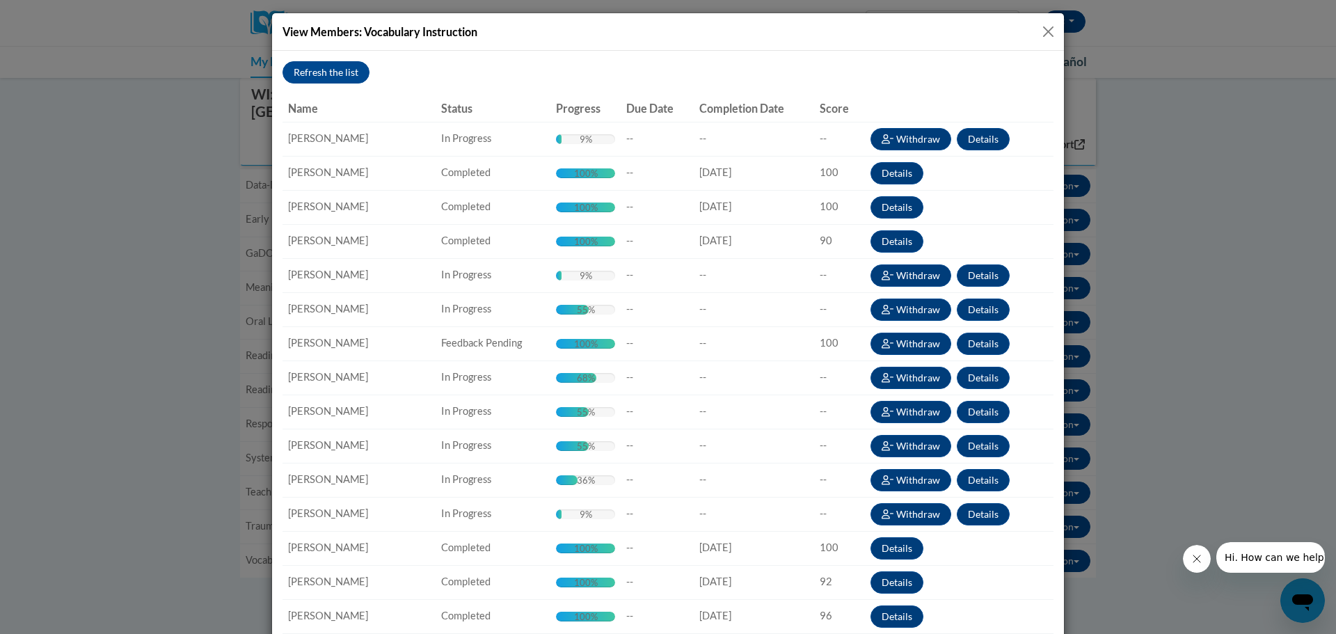
click at [1046, 30] on button "Close" at bounding box center [1048, 31] width 17 height 17
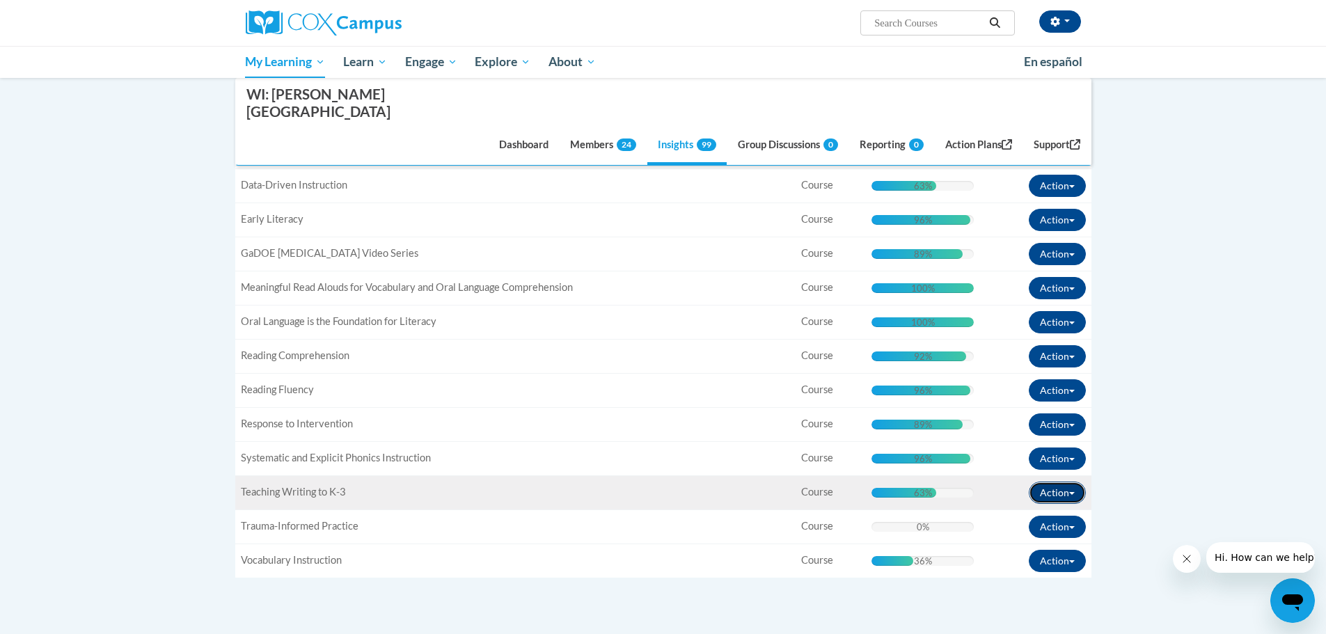
click at [1078, 482] on button "Action" at bounding box center [1057, 493] width 57 height 22
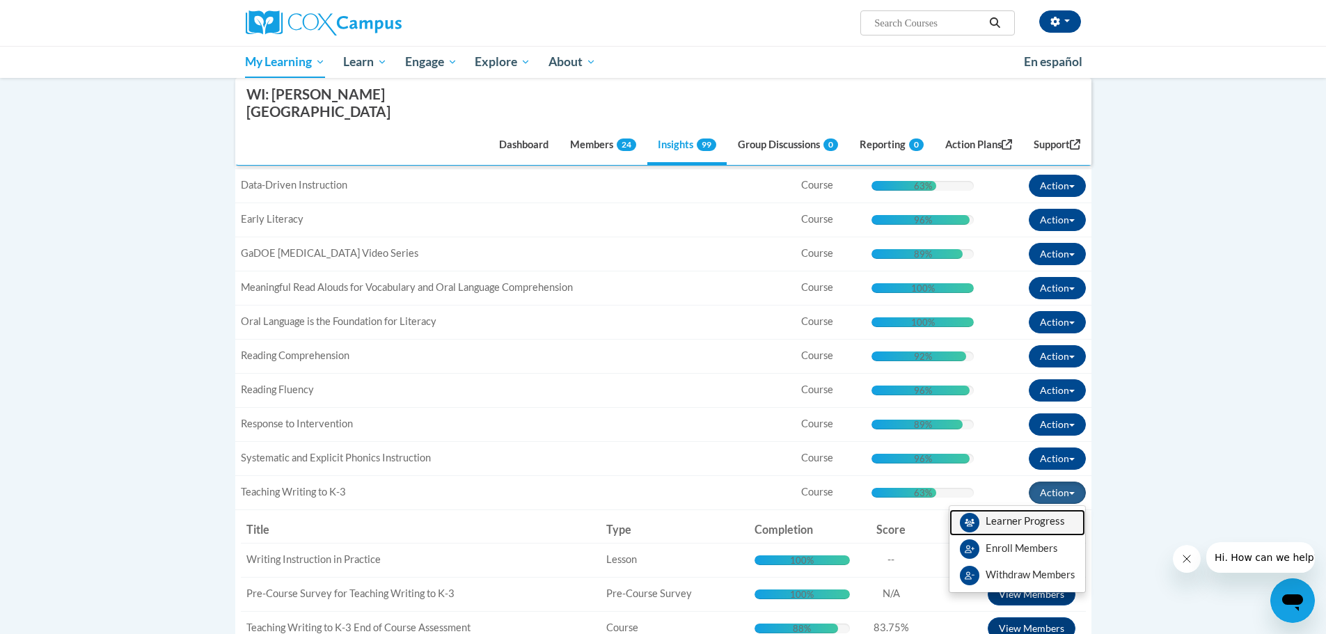
click at [1051, 525] on span "View Members" at bounding box center [1025, 525] width 79 height 0
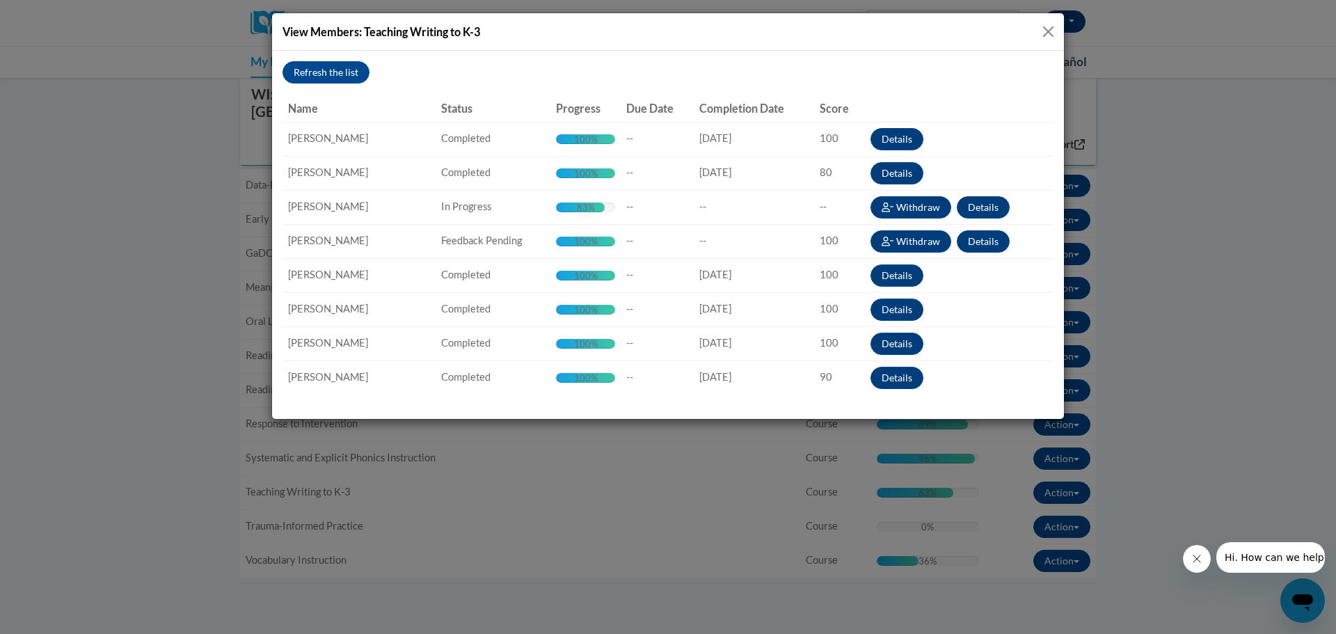
click at [1046, 31] on button "Close" at bounding box center [1048, 31] width 17 height 17
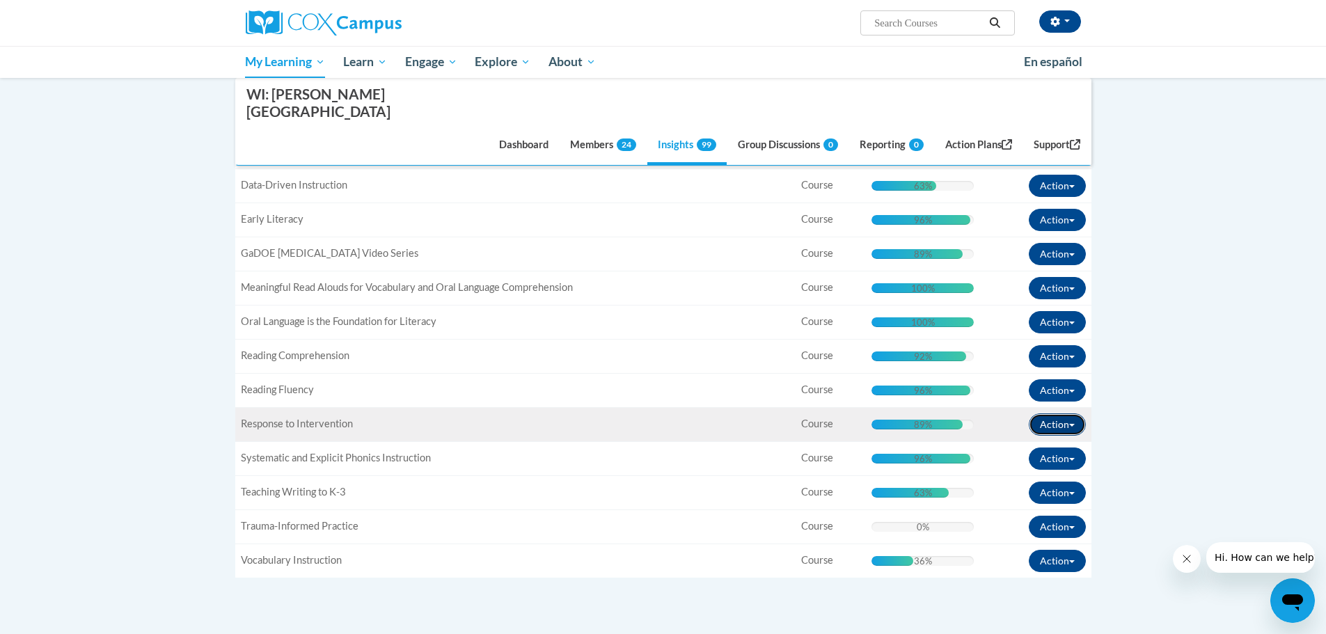
click at [1066, 413] on button "Action" at bounding box center [1057, 424] width 57 height 22
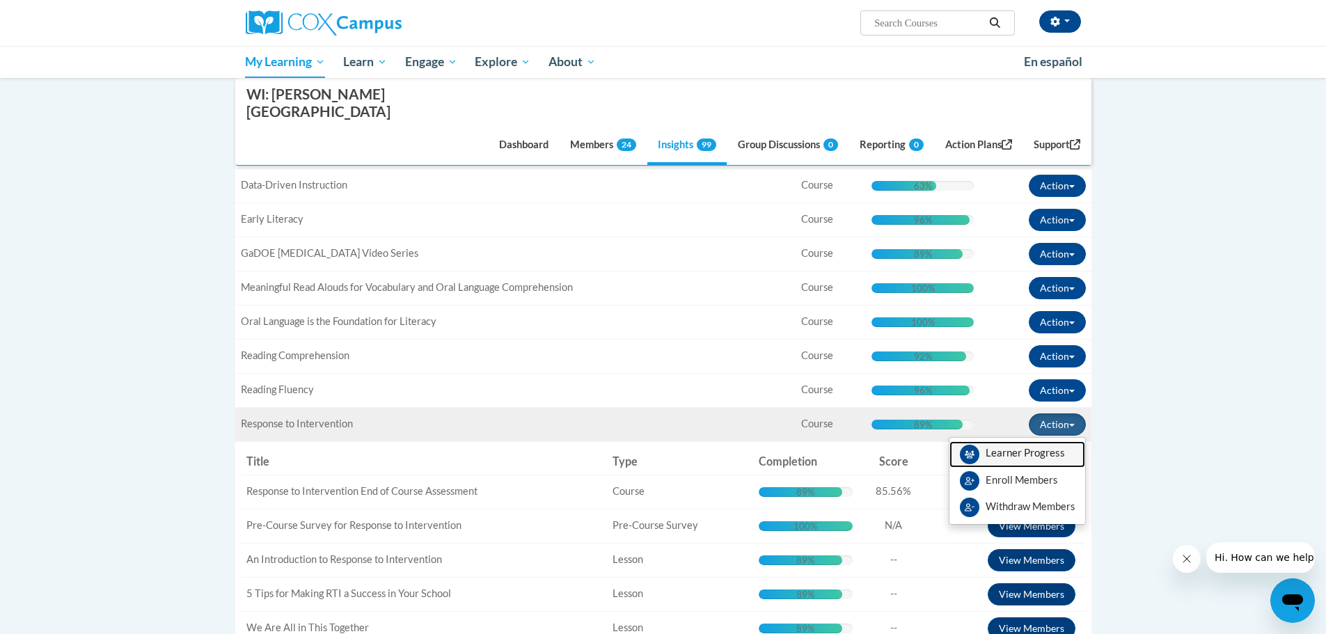
click at [1025, 457] on span "View Members" at bounding box center [1025, 457] width 79 height 0
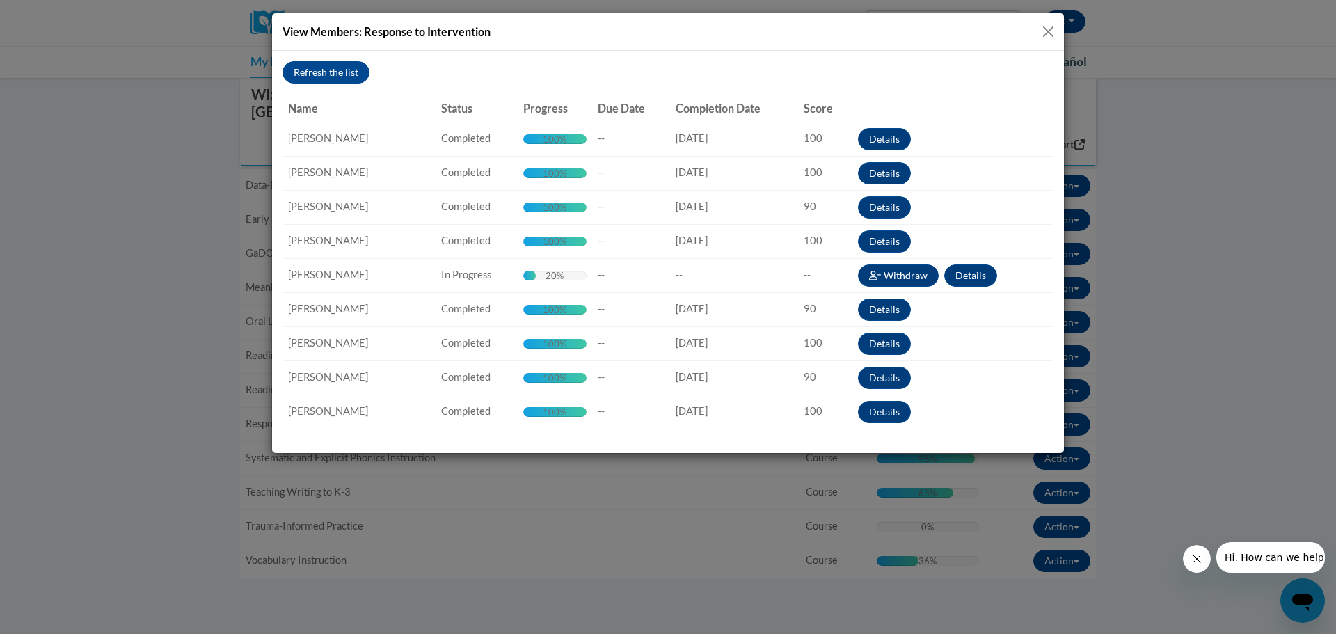
click at [1052, 31] on button "Close" at bounding box center [1048, 31] width 17 height 17
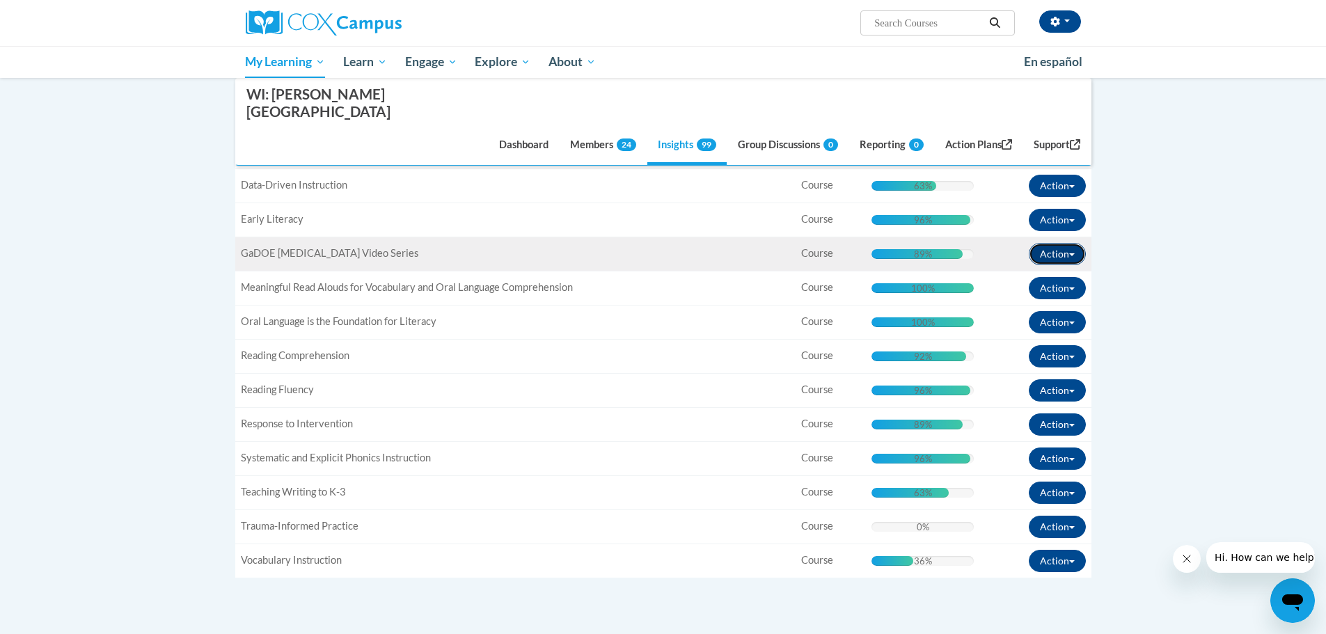
click at [1082, 243] on button "Action" at bounding box center [1057, 254] width 57 height 22
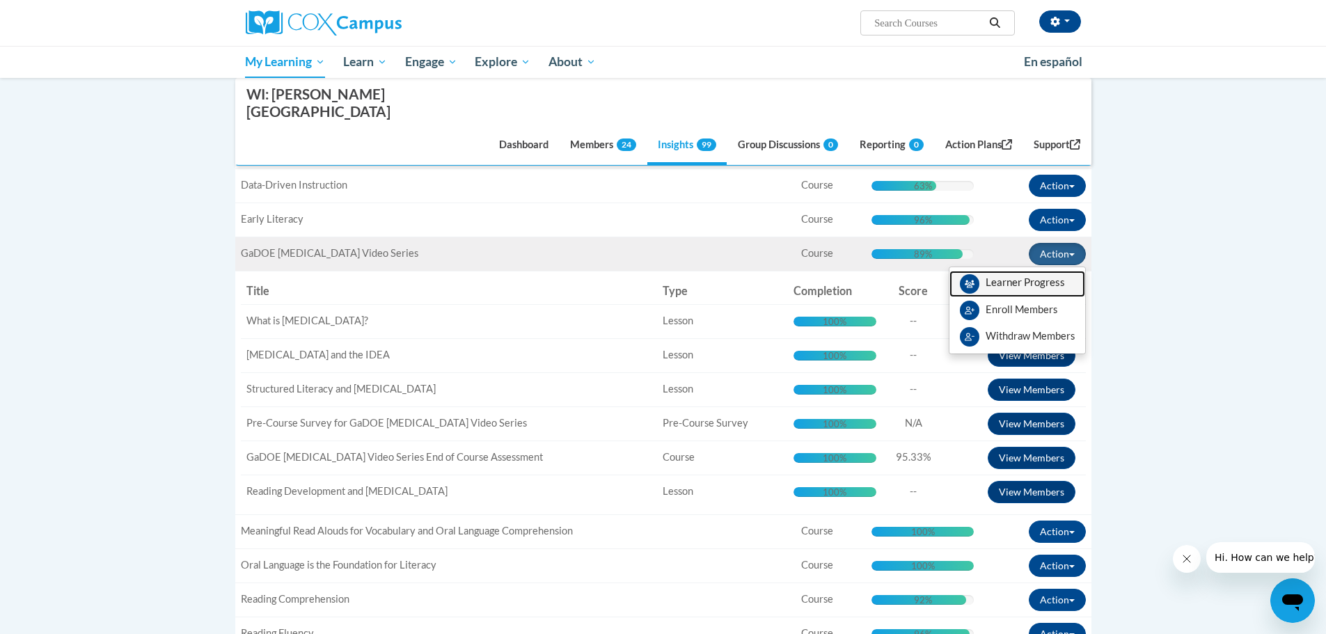
click at [1030, 286] on span "View Members" at bounding box center [1025, 286] width 79 height 0
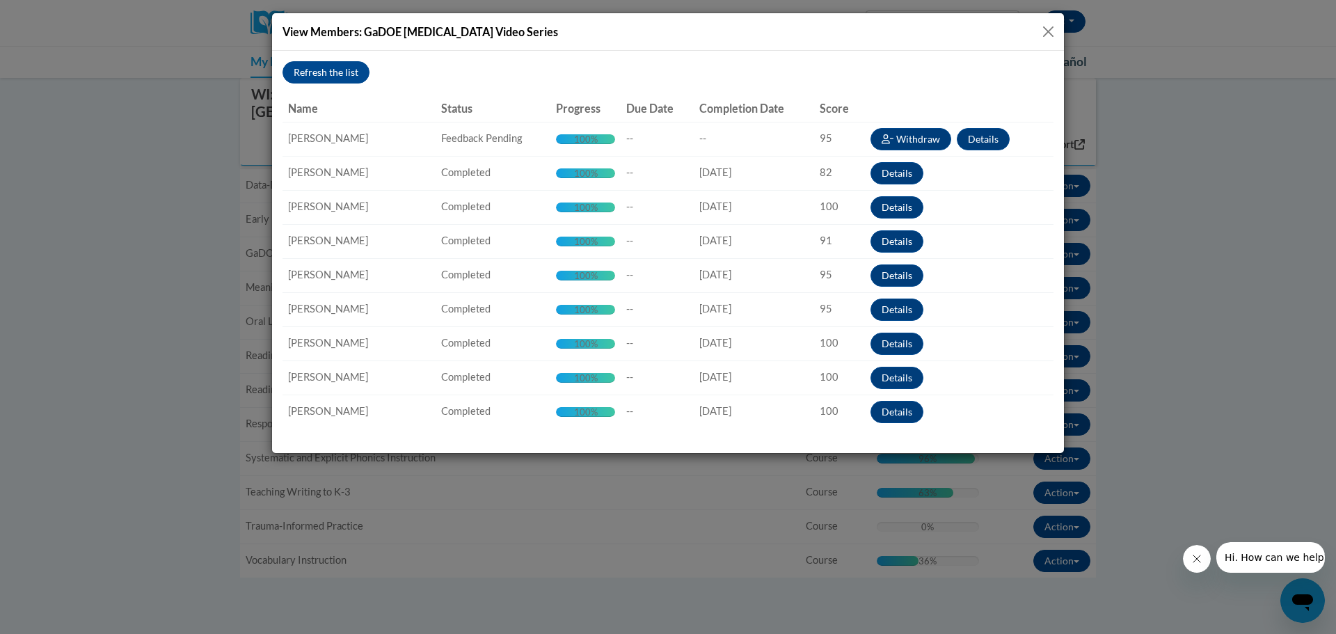
click at [1046, 29] on button "Close" at bounding box center [1048, 31] width 17 height 17
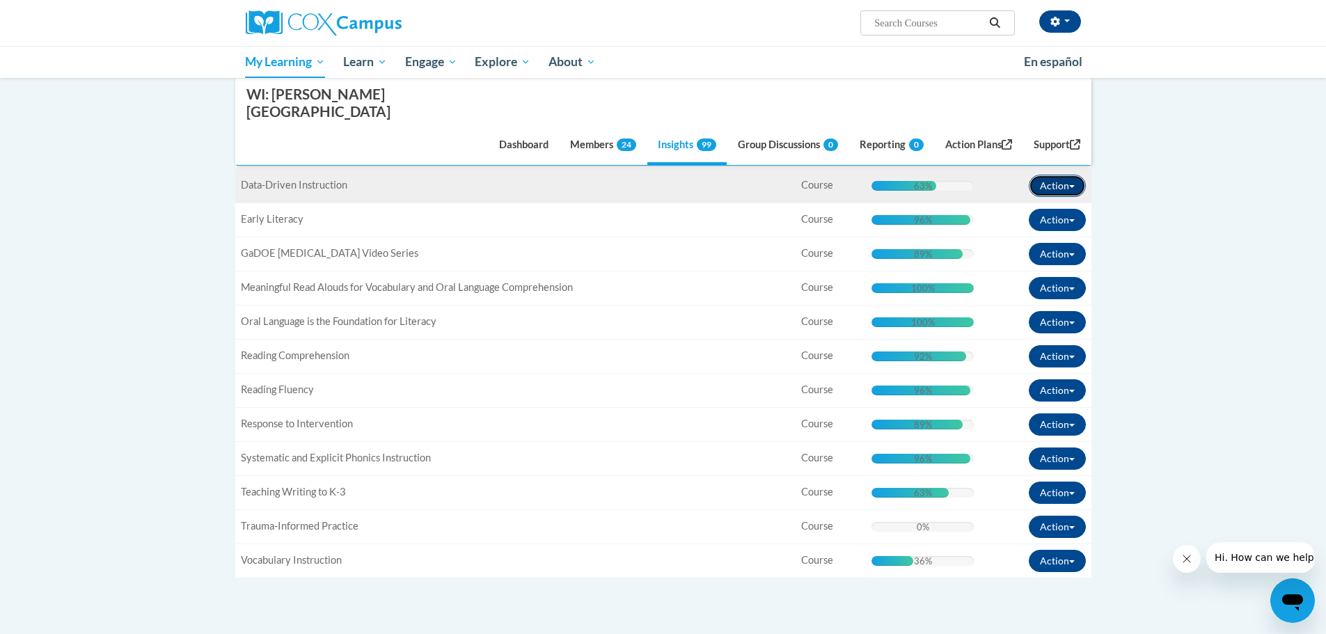
click at [1072, 185] on span "button" at bounding box center [1072, 186] width 6 height 3
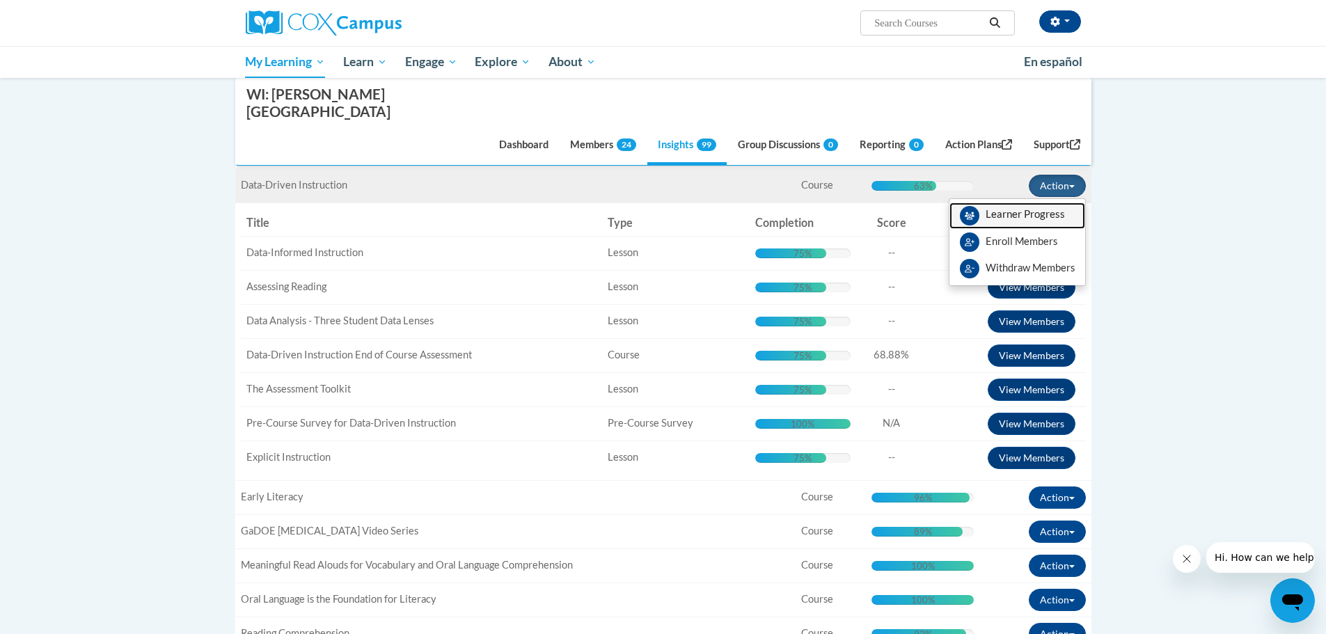
click at [1039, 218] on span "View Members" at bounding box center [1025, 218] width 79 height 0
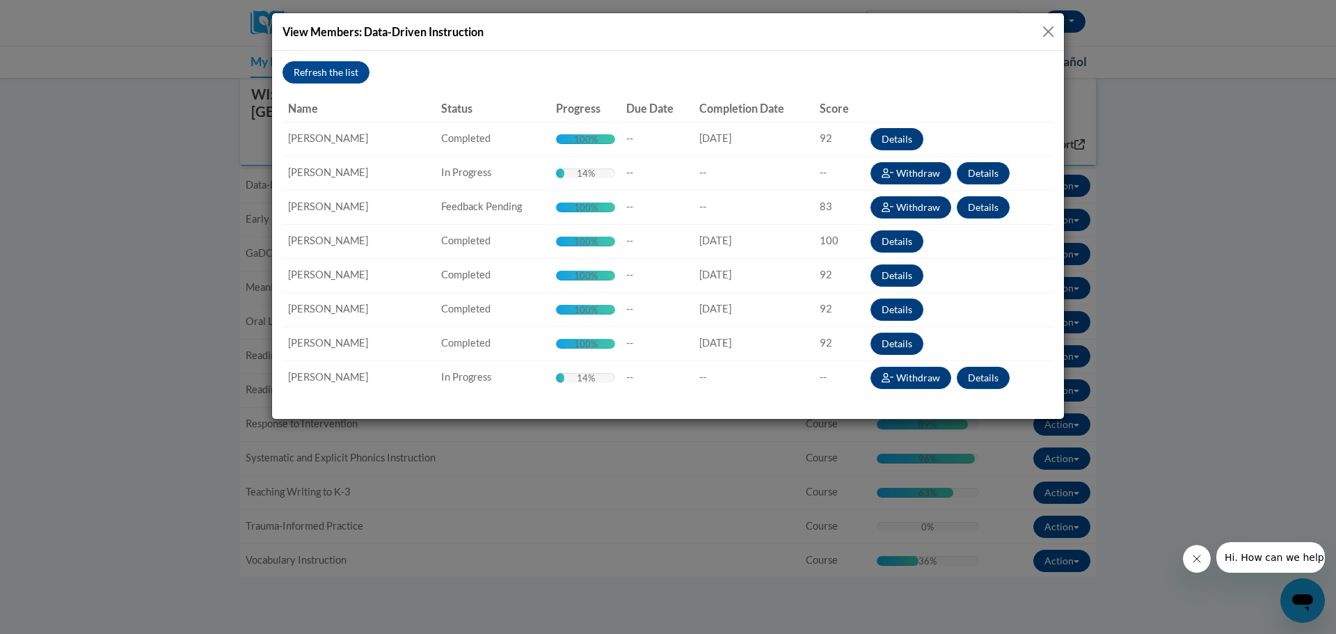
click at [1052, 37] on button "Close" at bounding box center [1048, 31] width 17 height 17
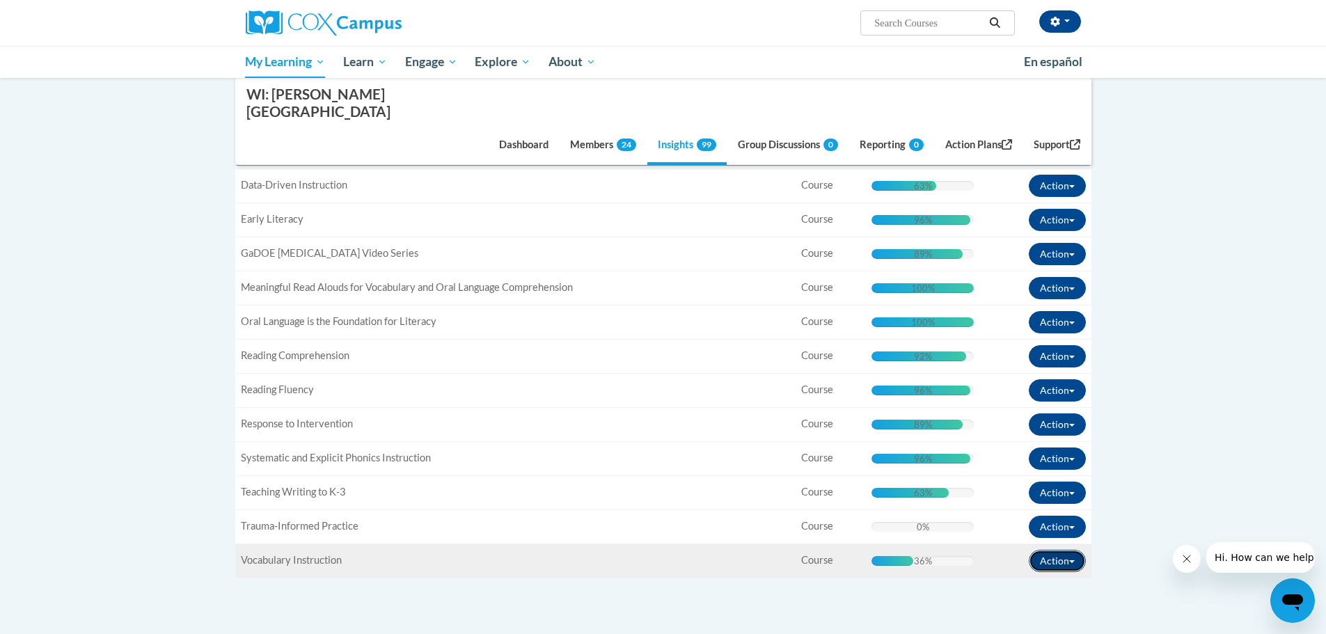
click at [1071, 550] on button "Action" at bounding box center [1057, 561] width 57 height 22
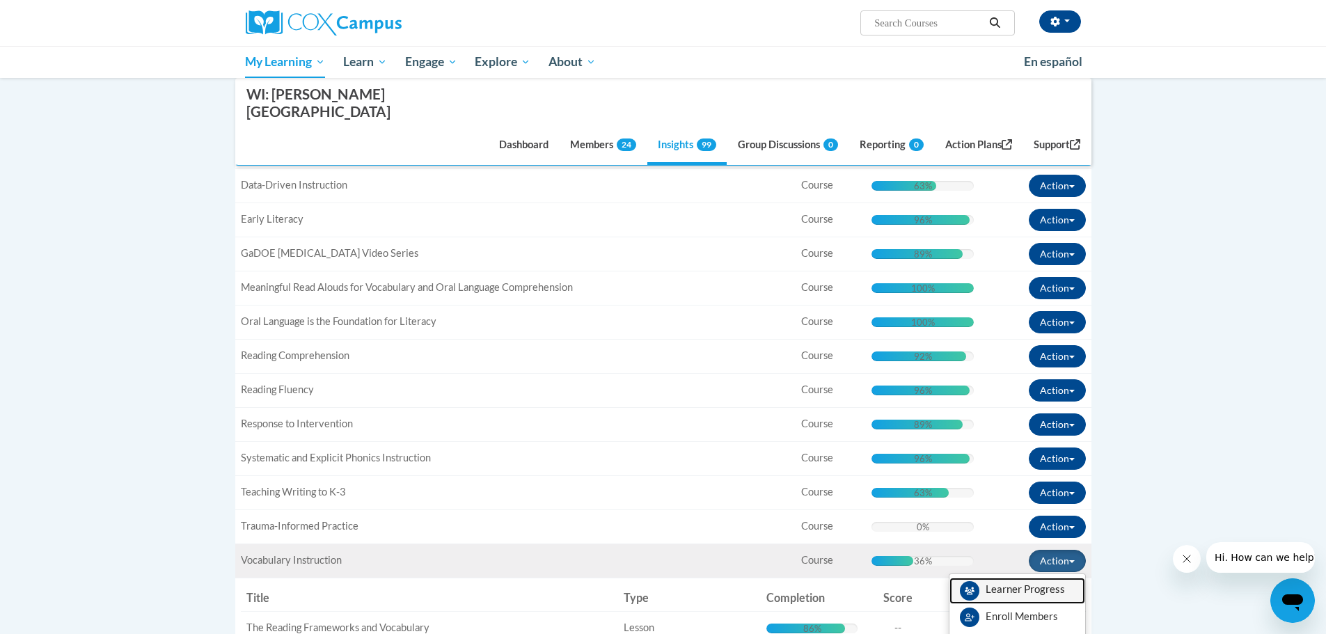
click at [1019, 593] on span "View Members" at bounding box center [1025, 593] width 79 height 0
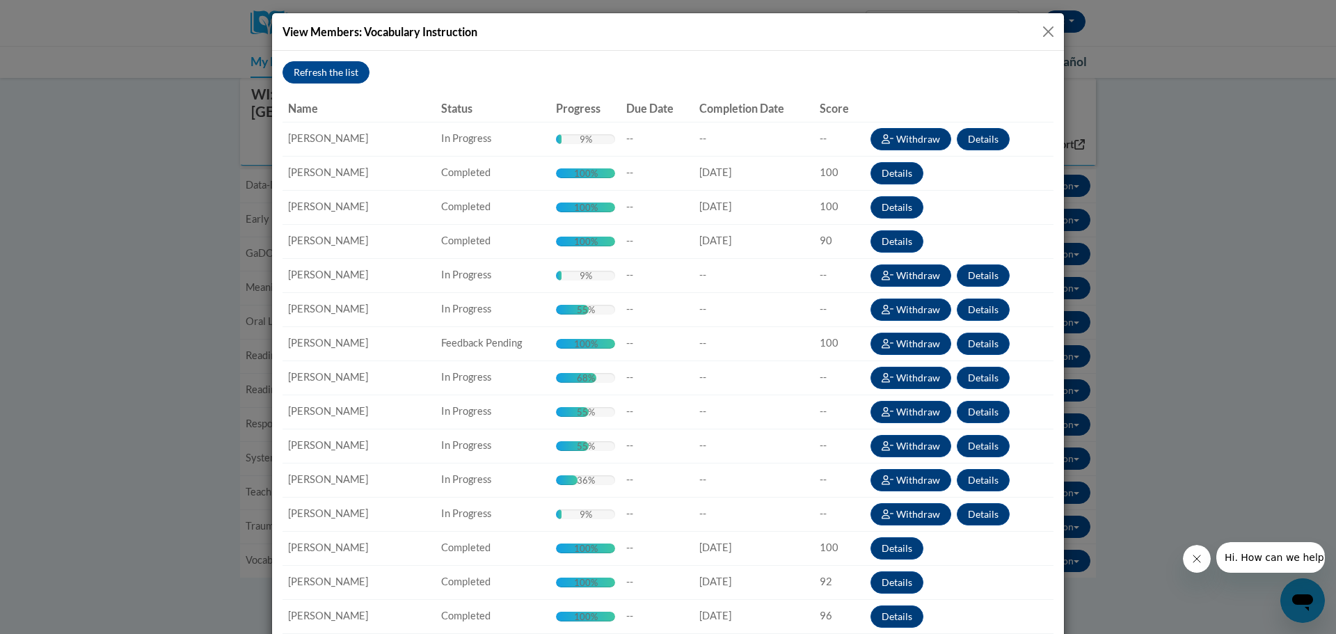
click at [1043, 31] on button "Close" at bounding box center [1048, 31] width 17 height 17
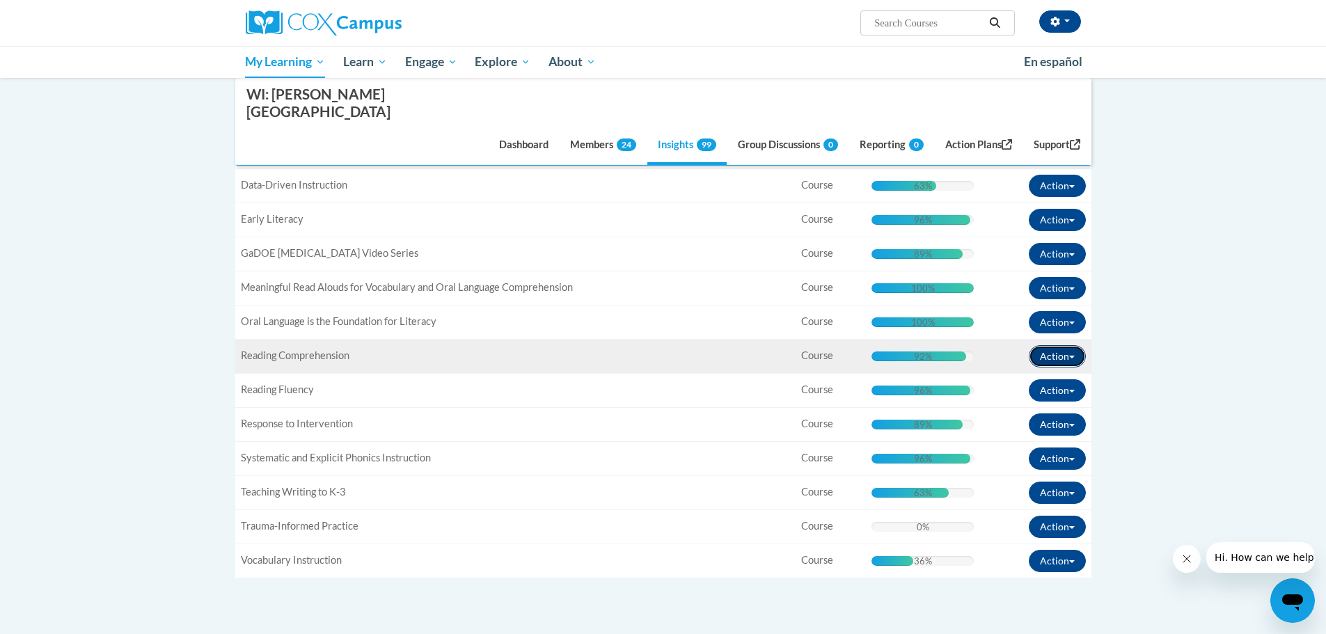
click at [1067, 345] on button "Action" at bounding box center [1057, 356] width 57 height 22
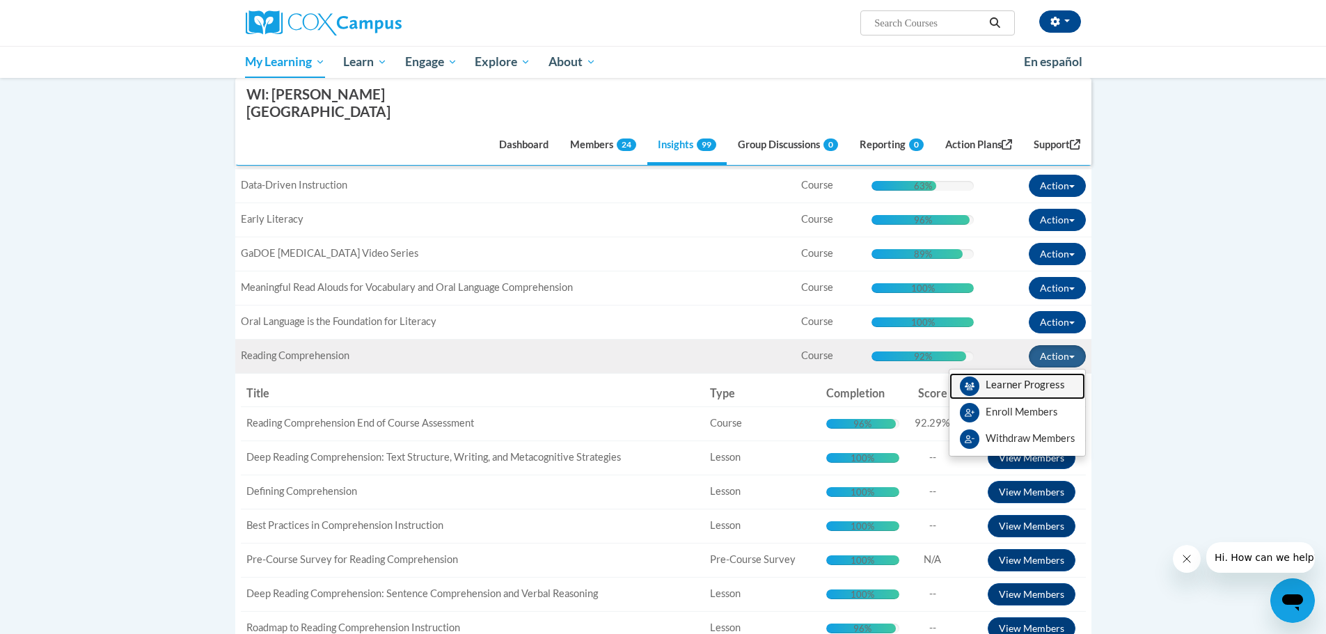
click at [1030, 388] on span "View Members" at bounding box center [1025, 388] width 79 height 0
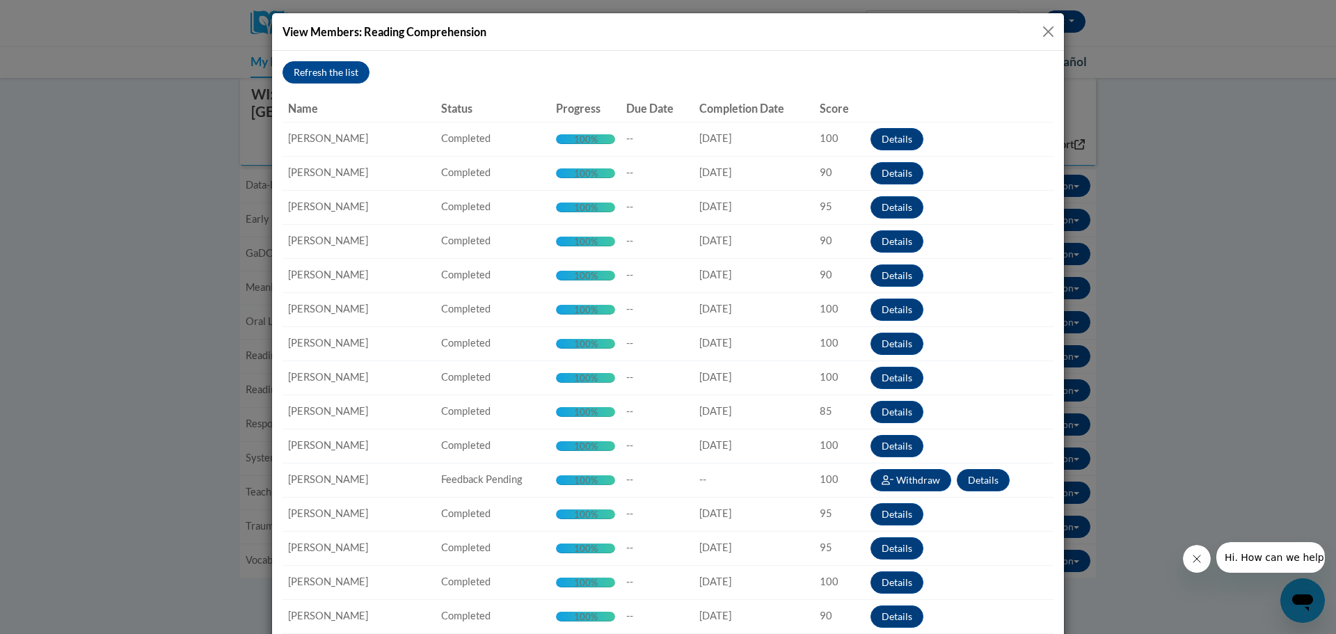
click at [1043, 32] on button "Close" at bounding box center [1048, 31] width 17 height 17
